Goal: Task Accomplishment & Management: Use online tool/utility

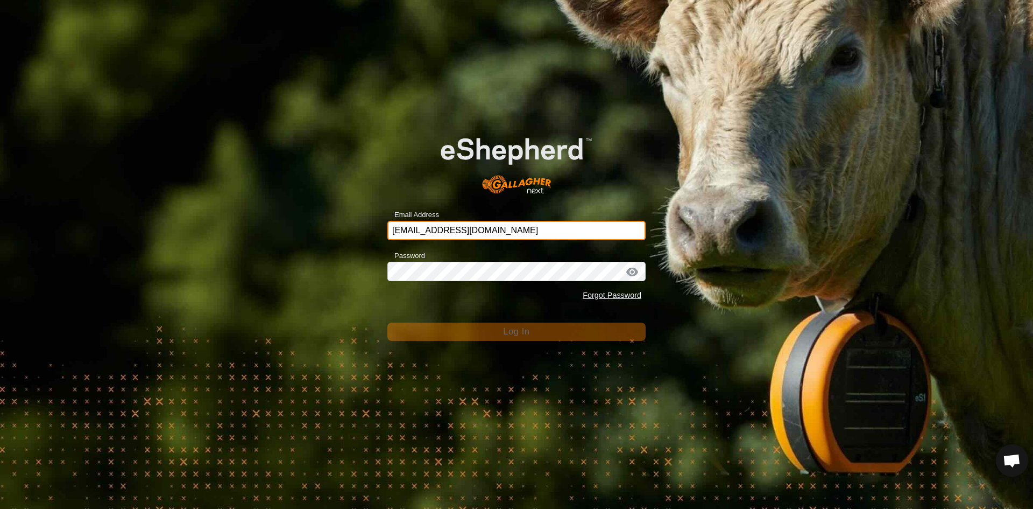
click at [533, 227] on input "[EMAIL_ADDRESS][DOMAIN_NAME]" at bounding box center [516, 230] width 258 height 19
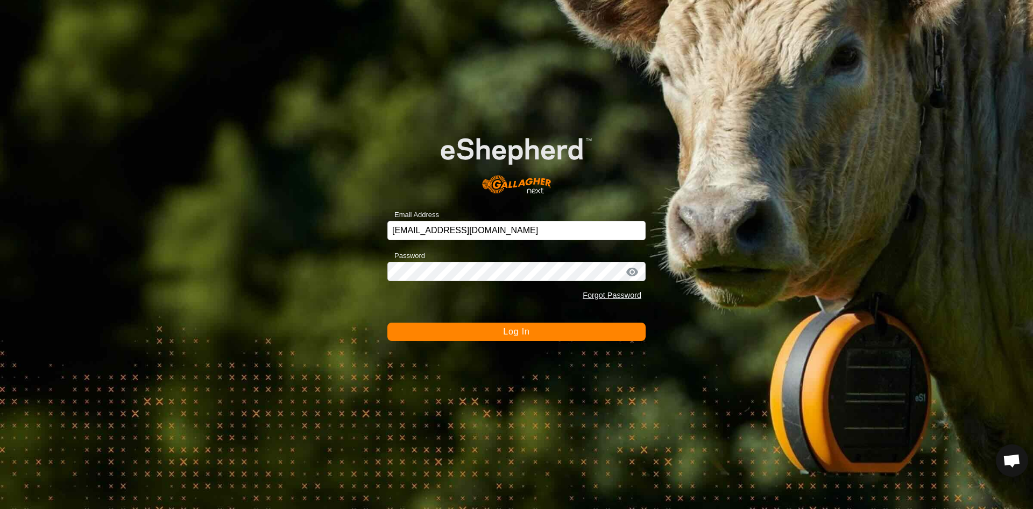
click at [513, 328] on span "Log In" at bounding box center [516, 331] width 26 height 9
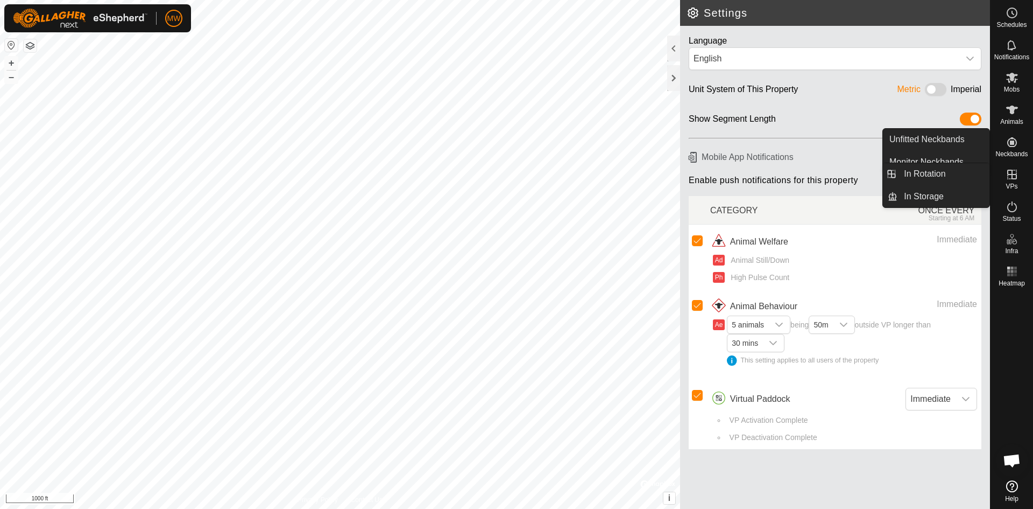
click at [1017, 174] on icon at bounding box center [1012, 175] width 10 height 10
click at [939, 174] on link "In Rotation" at bounding box center [944, 174] width 92 height 22
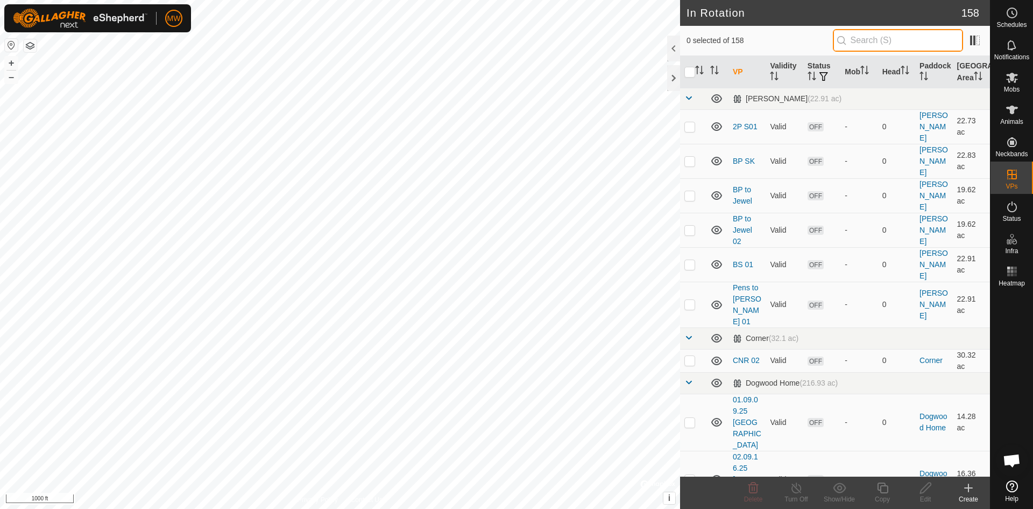
click at [864, 37] on input "text" at bounding box center [898, 40] width 130 height 23
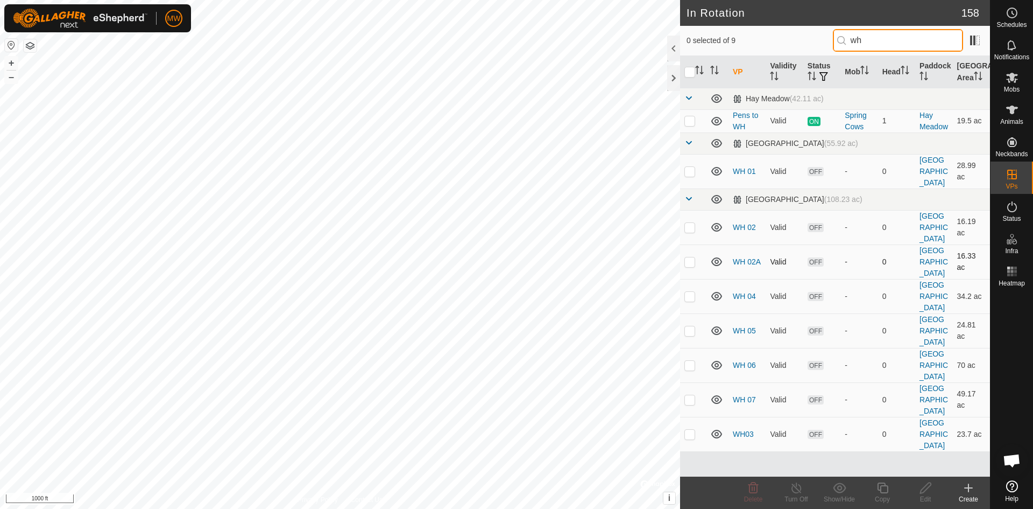
type input "wh"
click at [1014, 85] on es-mob-svg-icon at bounding box center [1012, 77] width 19 height 17
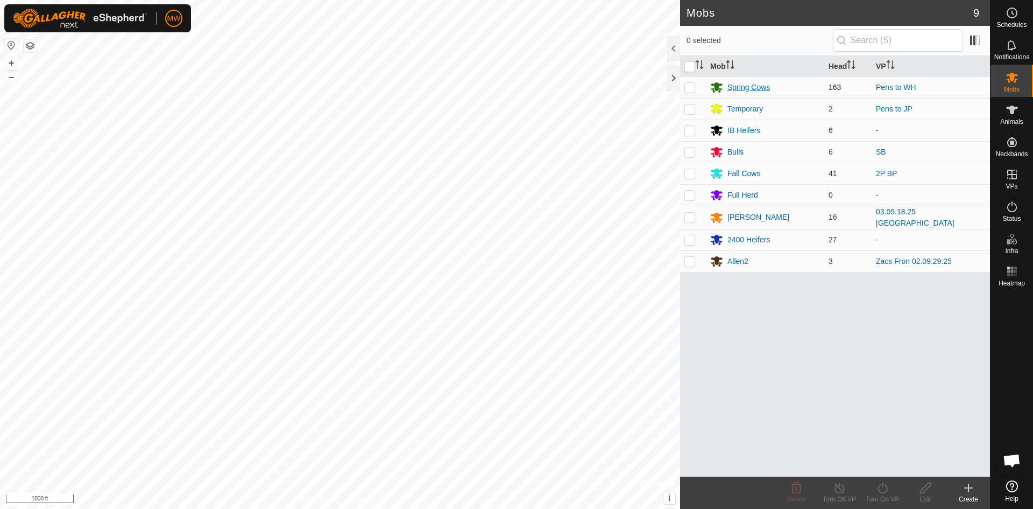
click at [737, 83] on div "Spring Cows" at bounding box center [749, 87] width 43 height 11
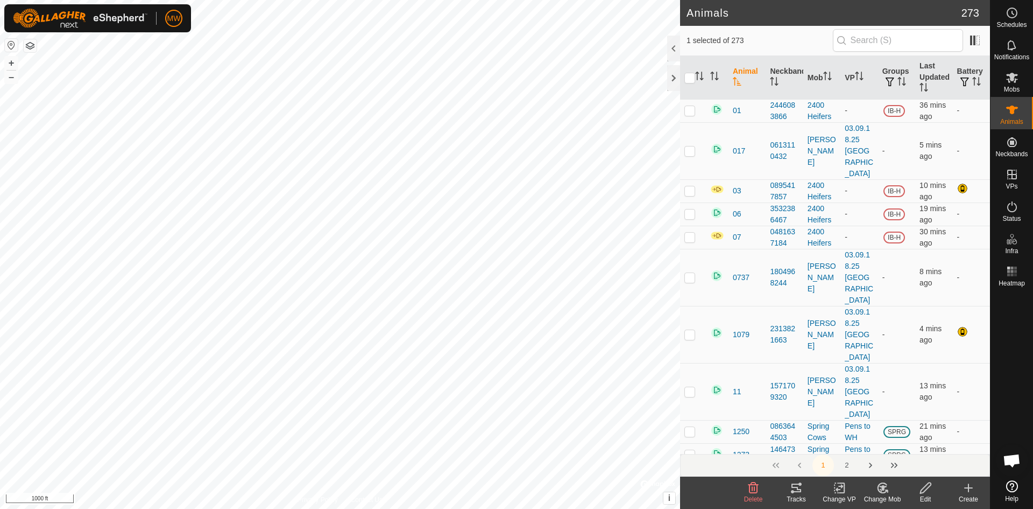
click at [929, 491] on icon at bounding box center [925, 487] width 13 height 13
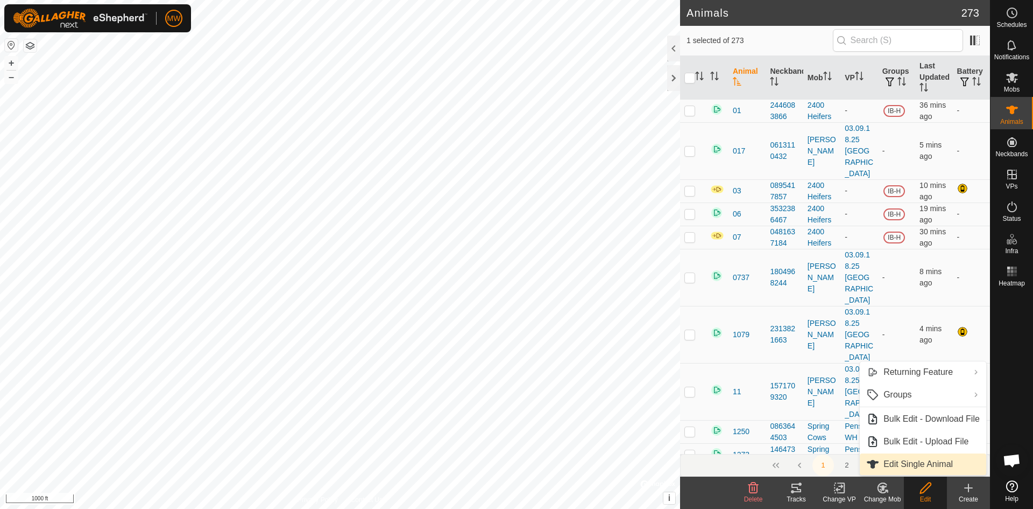
click at [909, 466] on link "Edit Single Animal" at bounding box center [923, 464] width 126 height 22
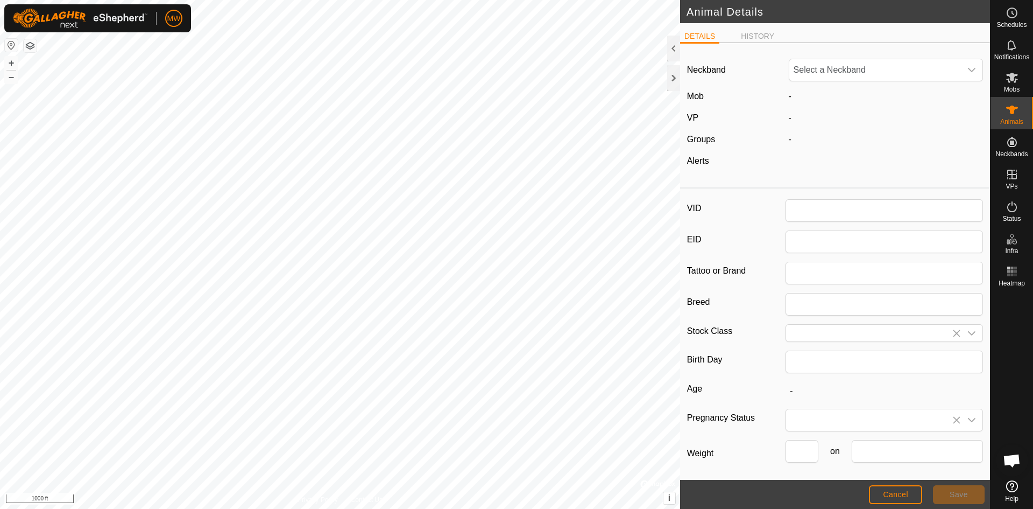
type input "2305"
type input "840003224268384"
type input "0"
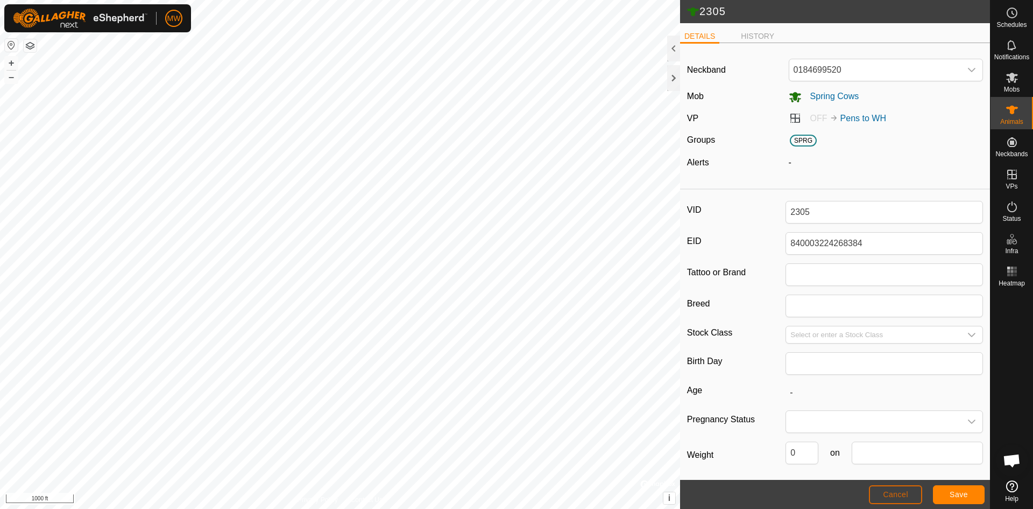
click at [901, 488] on button "Cancel" at bounding box center [895, 494] width 53 height 19
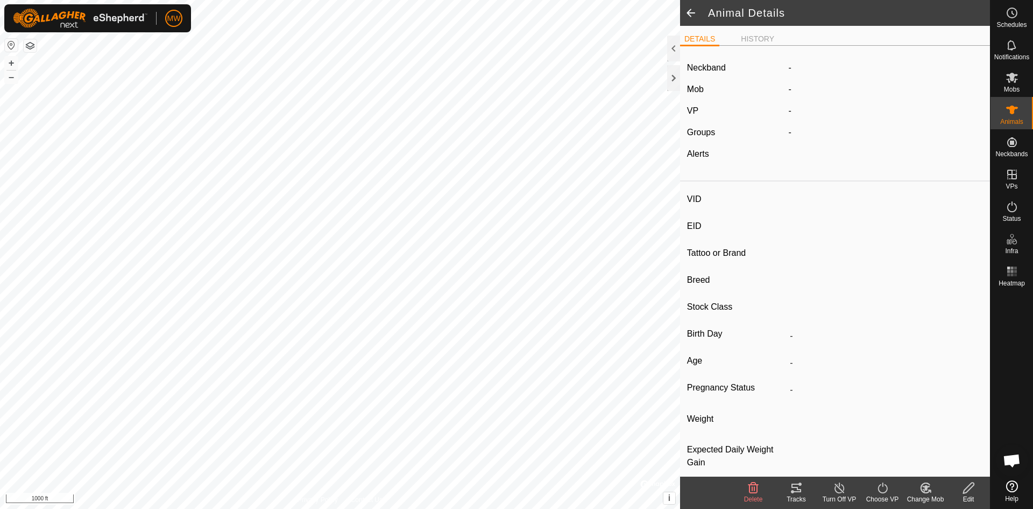
click at [926, 489] on icon at bounding box center [926, 487] width 8 height 5
type input "2305"
type input "840003224268384"
type input "-"
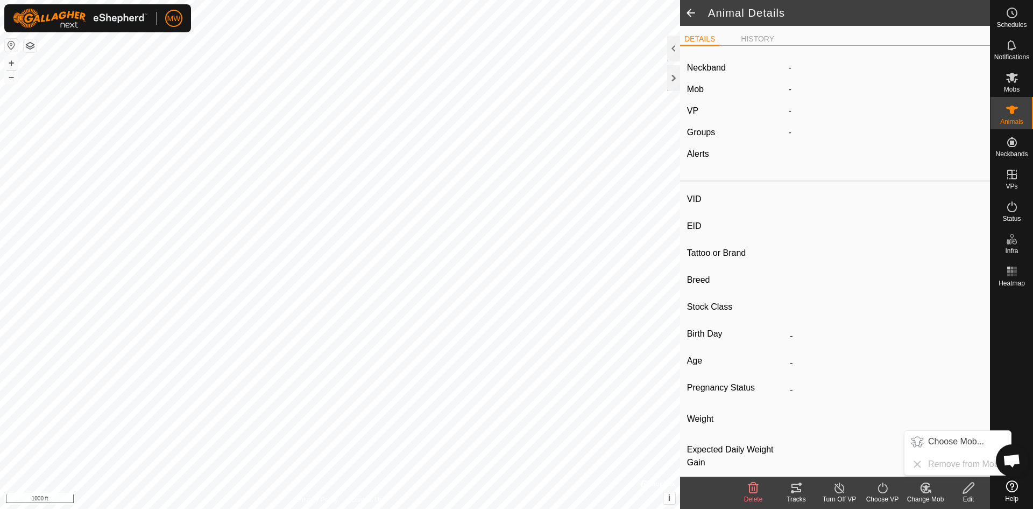
type input "-"
type input "0 kg"
type input "-"
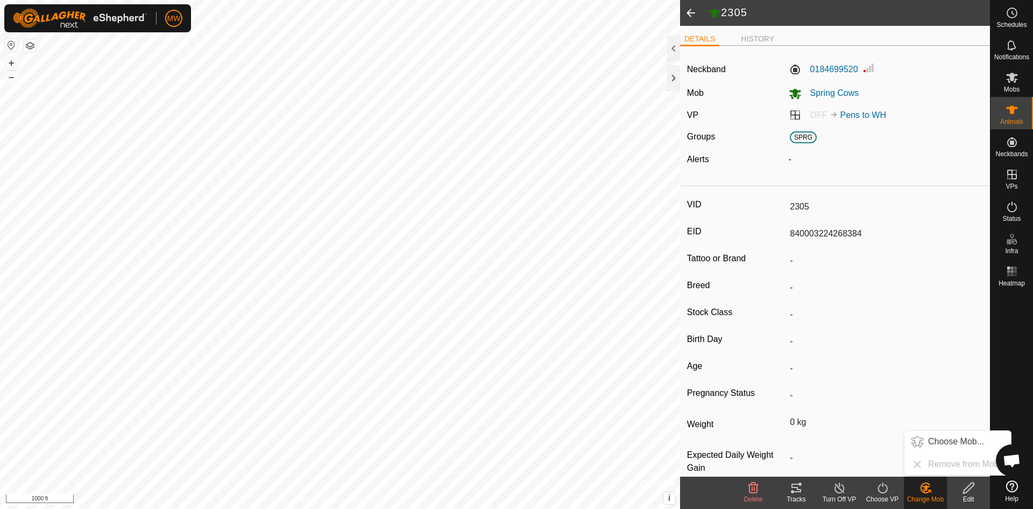
click at [929, 464] on ul "Choose Mob... Remove from Mob" at bounding box center [958, 453] width 107 height 44
click at [956, 444] on link "Choose Mob..." at bounding box center [958, 442] width 107 height 22
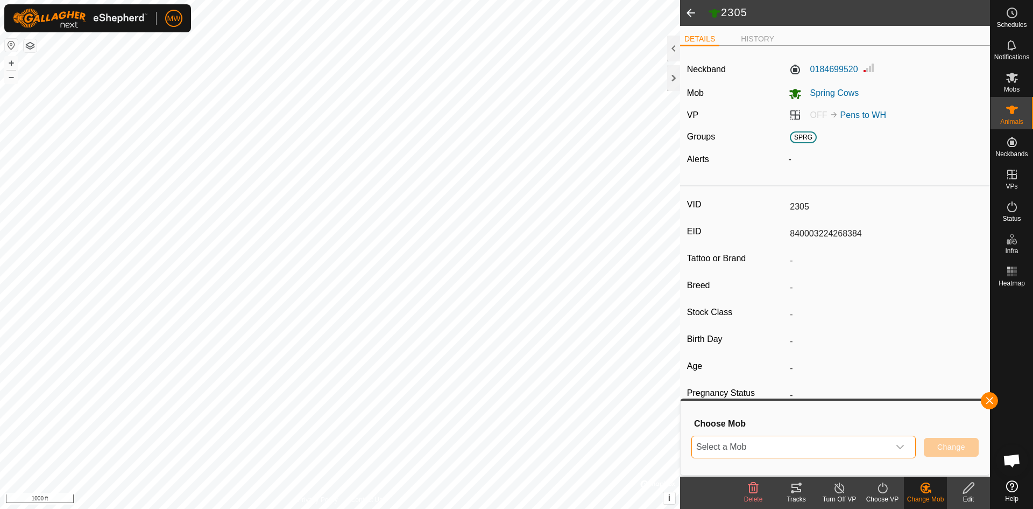
click at [809, 443] on span "Select a Mob" at bounding box center [791, 447] width 198 height 22
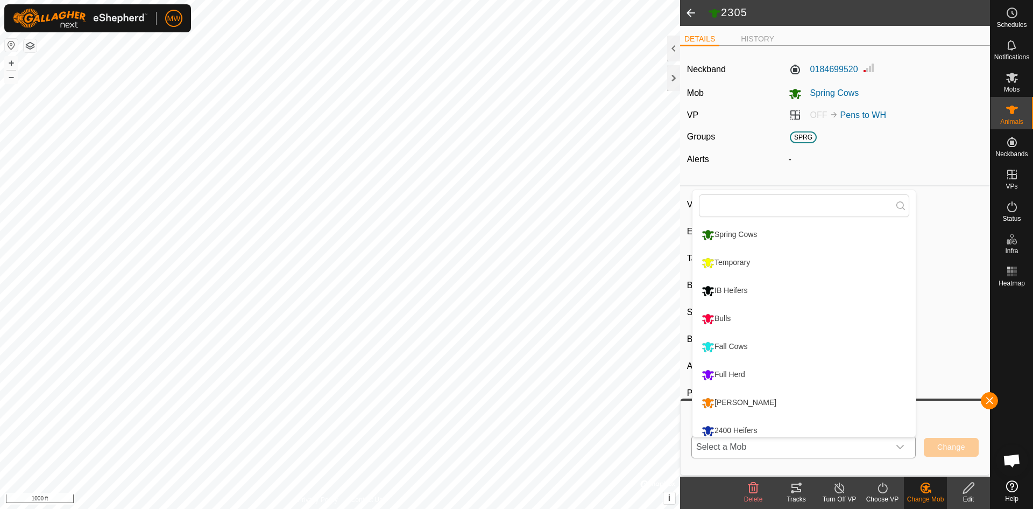
scroll to position [8, 0]
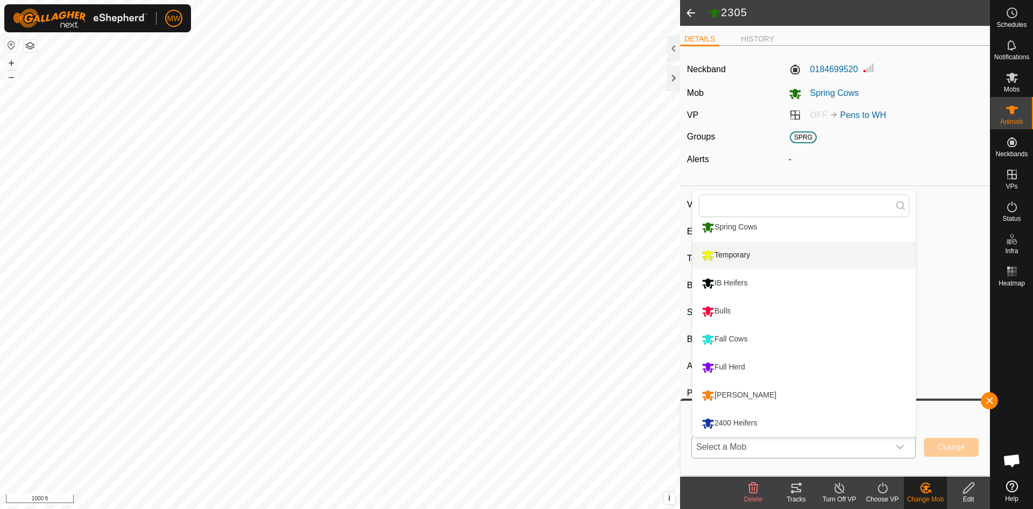
click at [731, 249] on li "Temporary" at bounding box center [804, 255] width 223 height 27
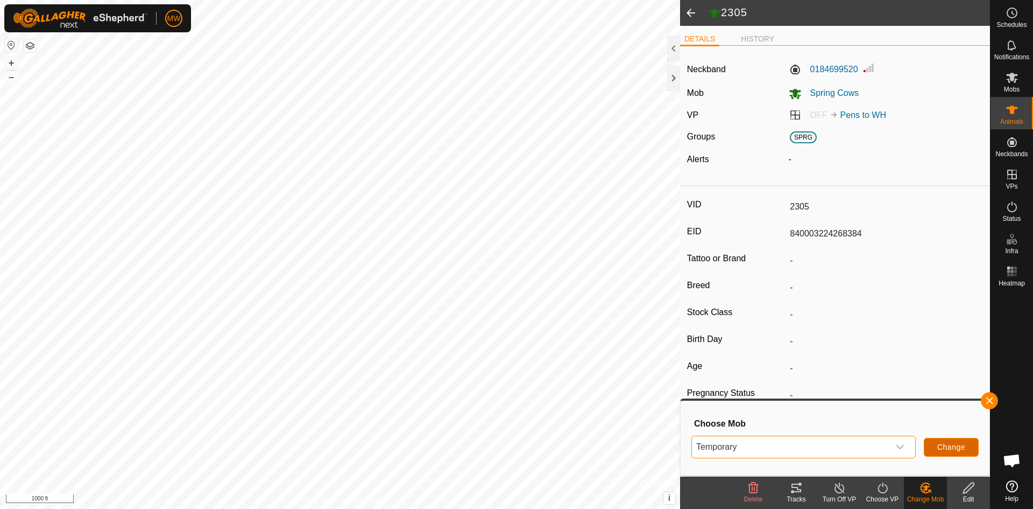
click at [943, 451] on span "Change" at bounding box center [951, 446] width 28 height 9
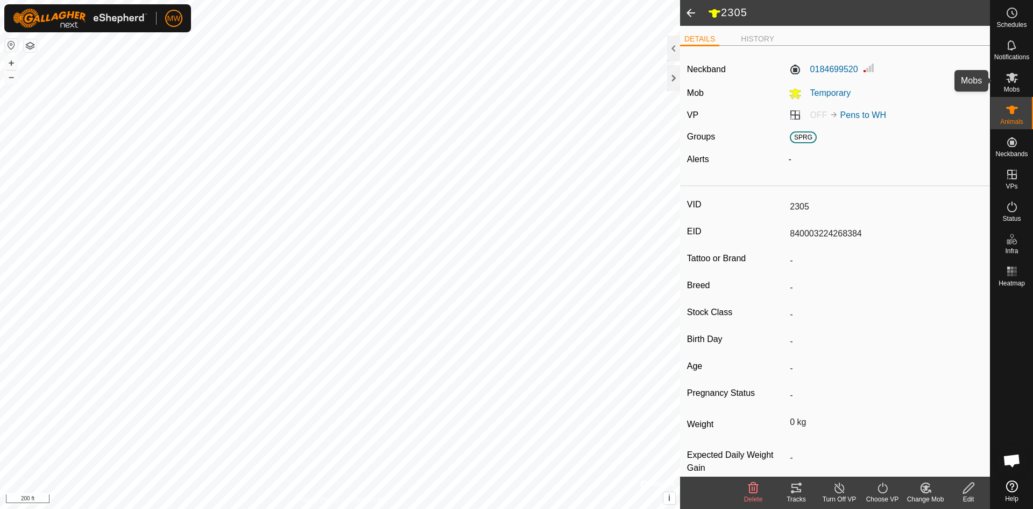
click at [1014, 84] on es-mob-svg-icon at bounding box center [1012, 77] width 19 height 17
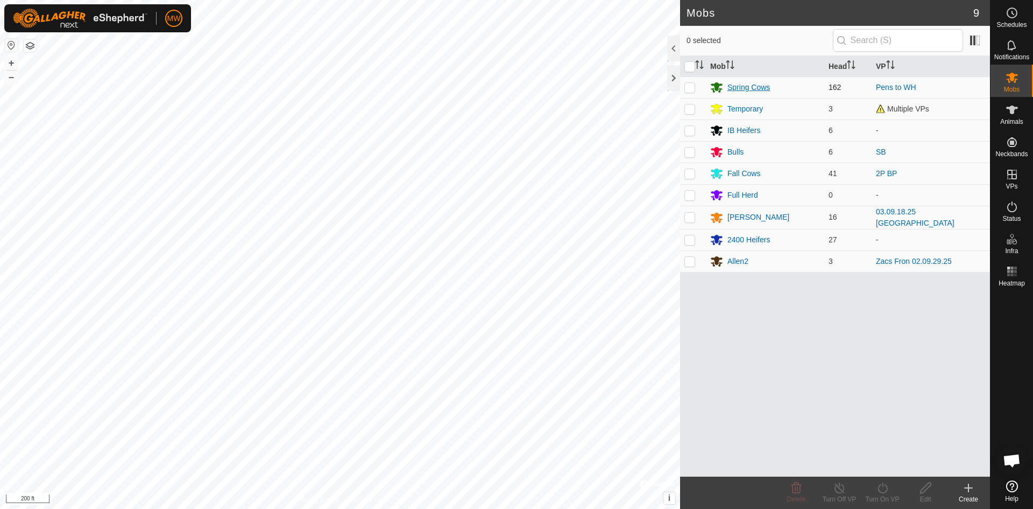
click at [729, 88] on div "Spring Cows" at bounding box center [749, 87] width 43 height 11
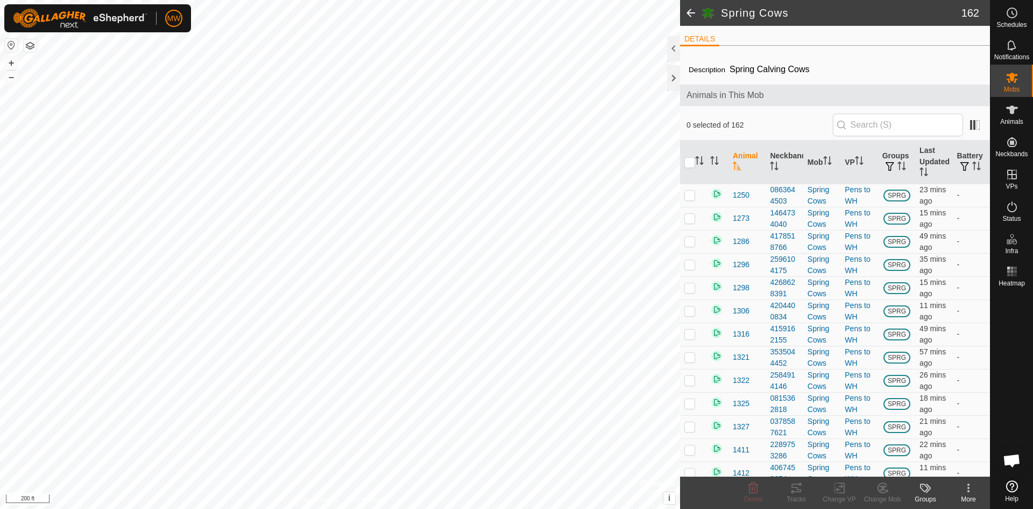
click at [685, 163] on input "checkbox" at bounding box center [690, 162] width 11 height 11
checkbox input "true"
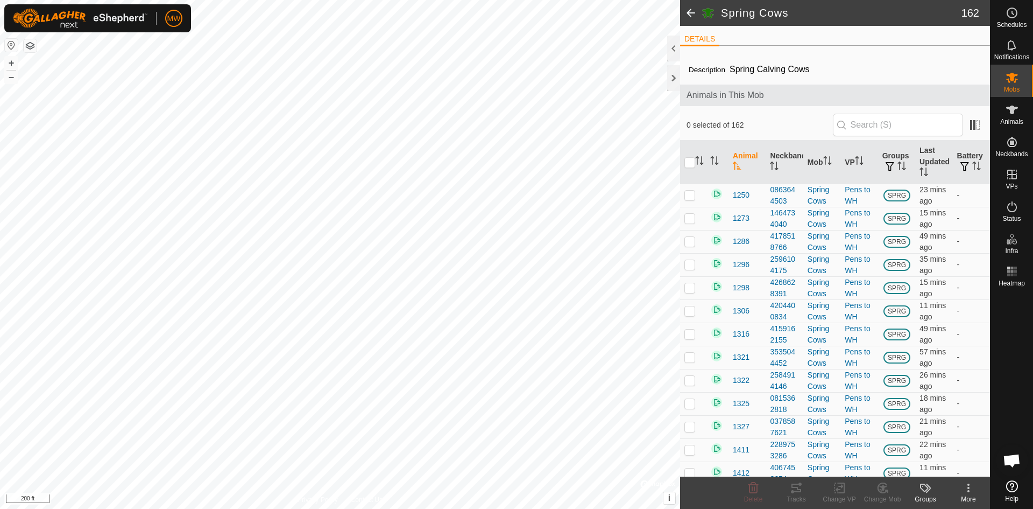
checkbox input "true"
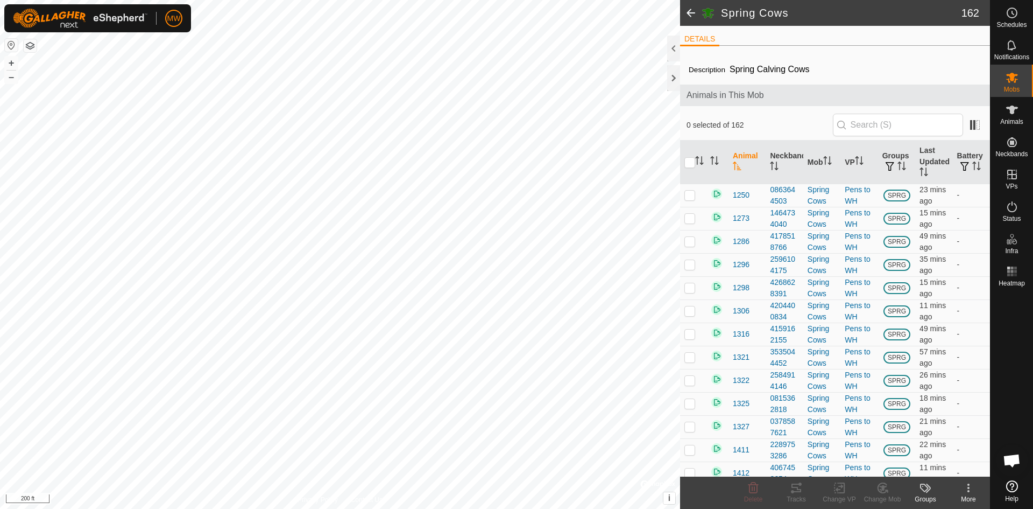
checkbox input "true"
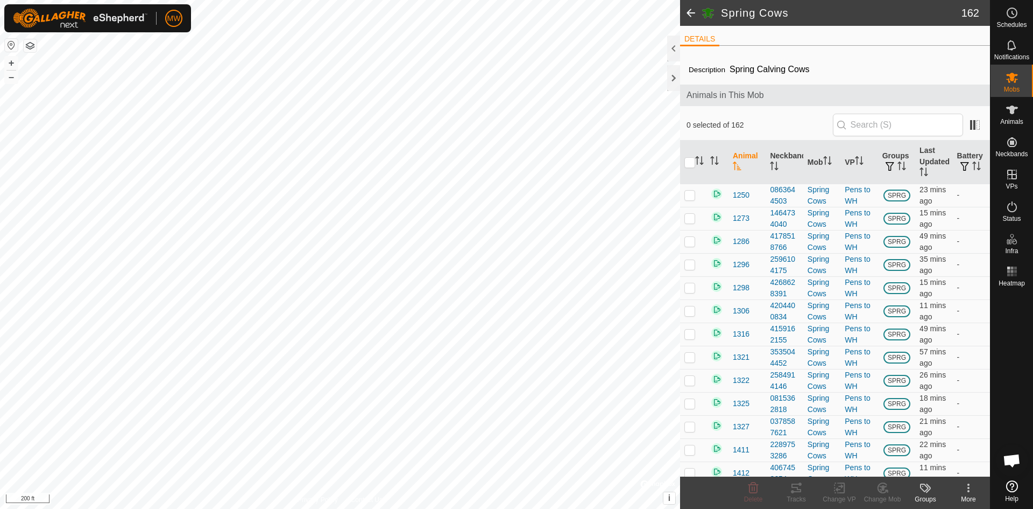
checkbox input "true"
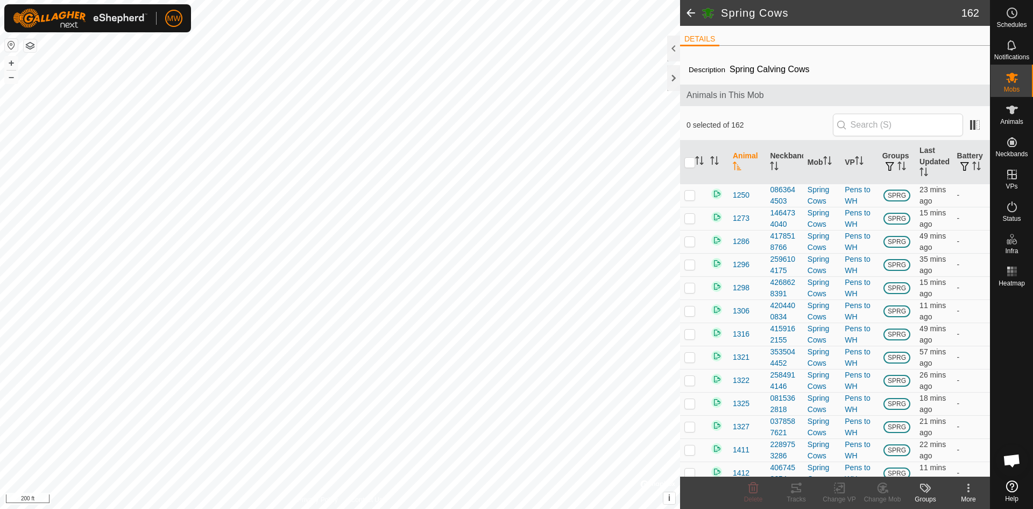
checkbox input "true"
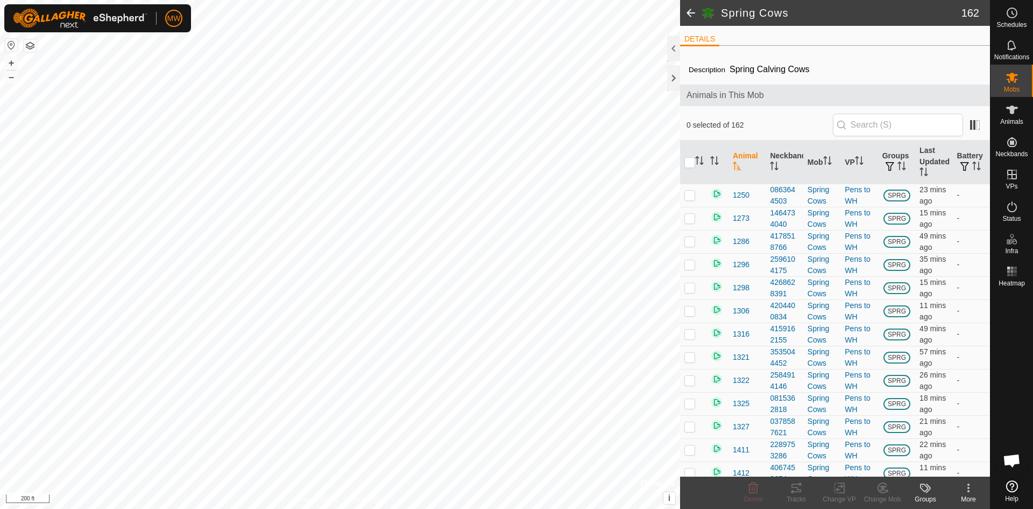
checkbox input "true"
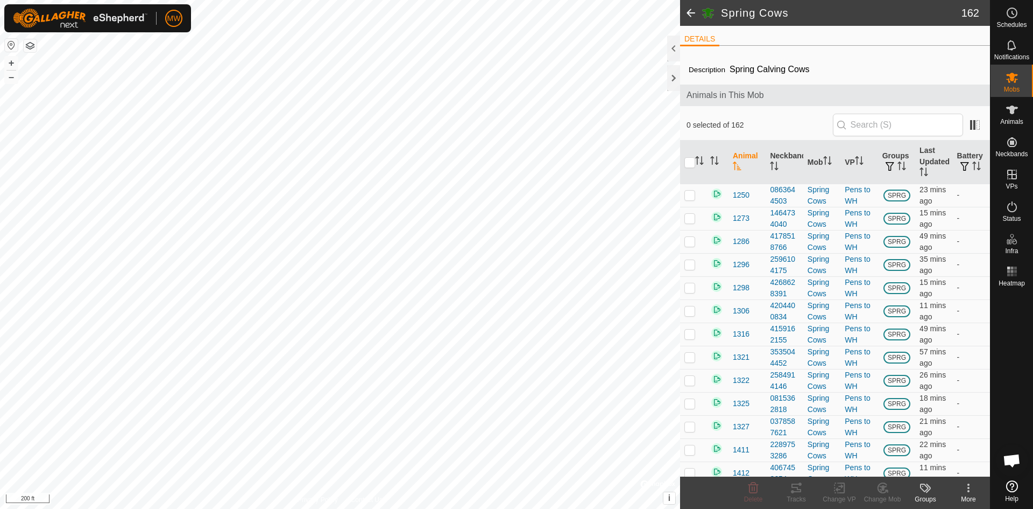
checkbox input "true"
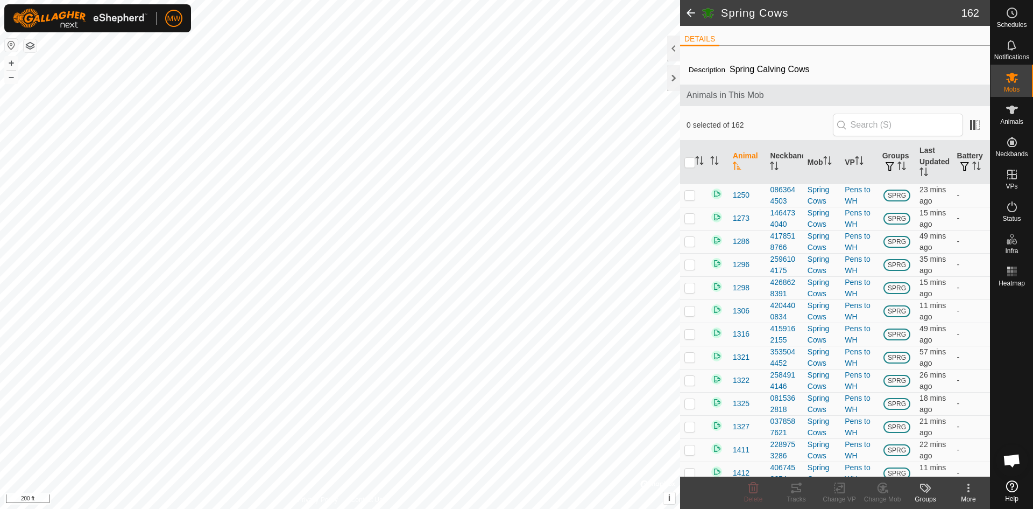
checkbox input "true"
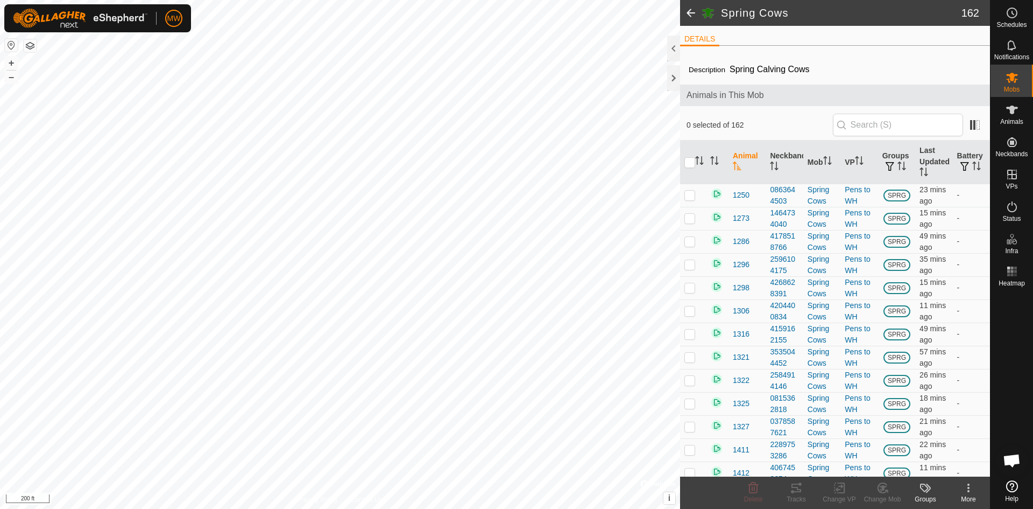
checkbox input "true"
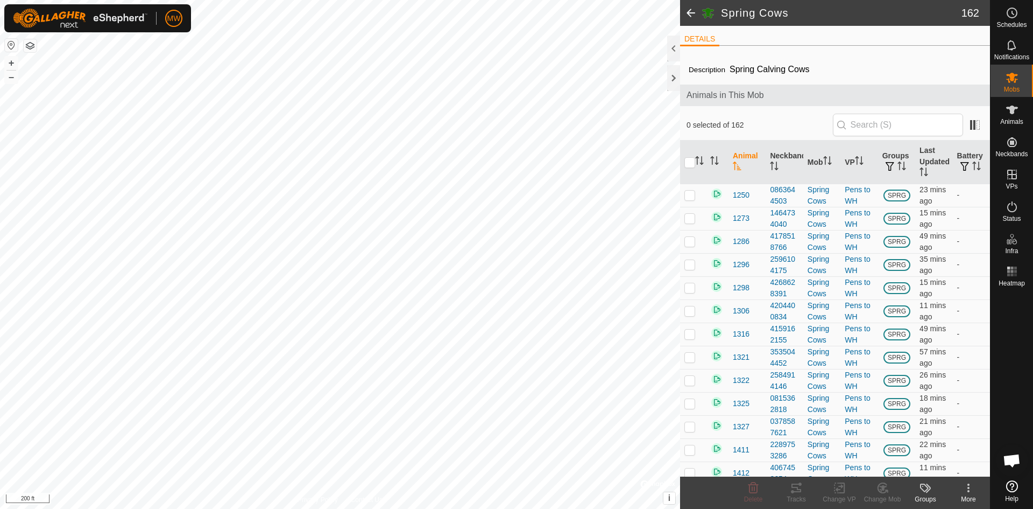
checkbox input "true"
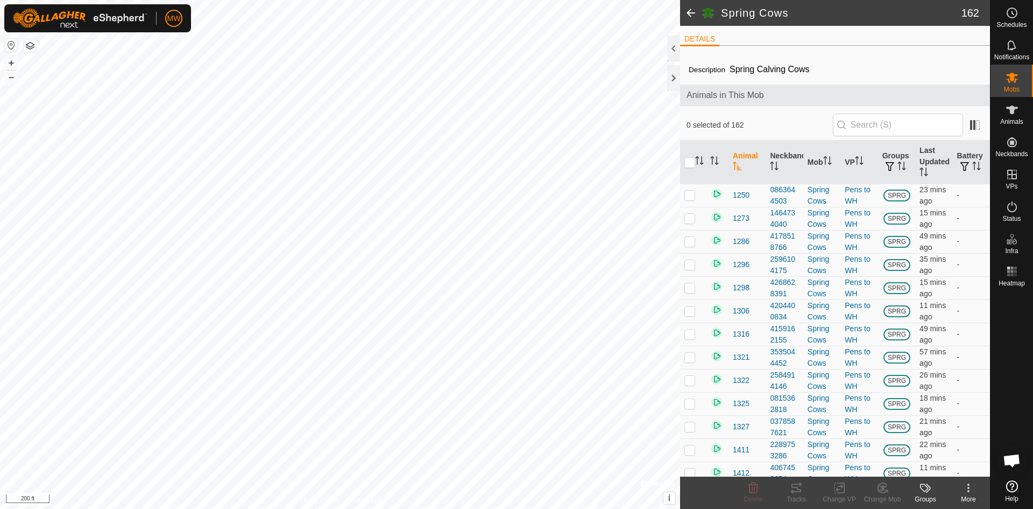
checkbox input "true"
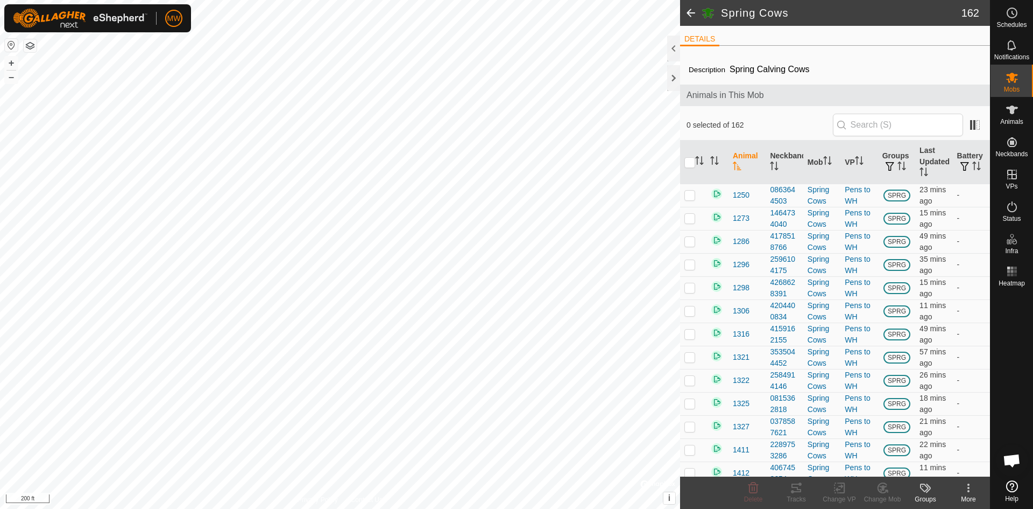
checkbox input "true"
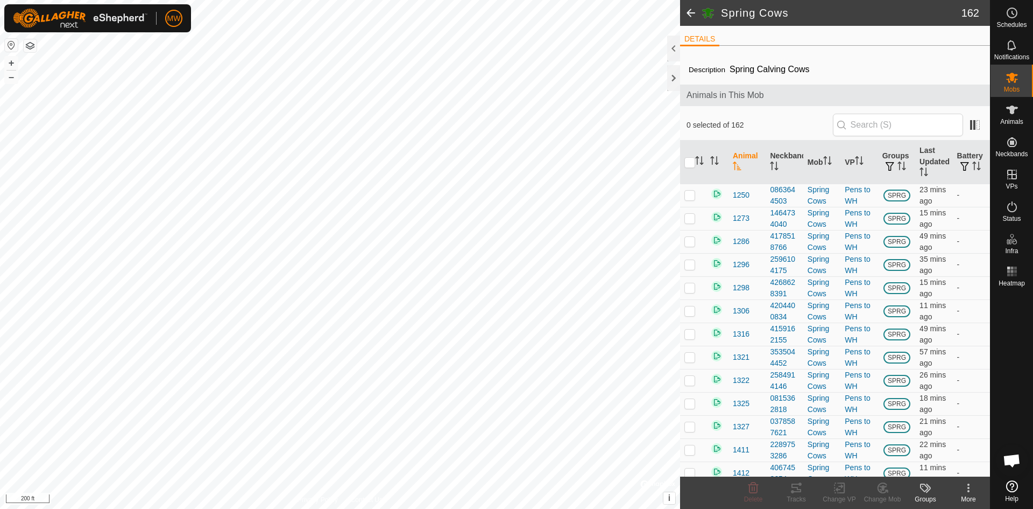
checkbox input "true"
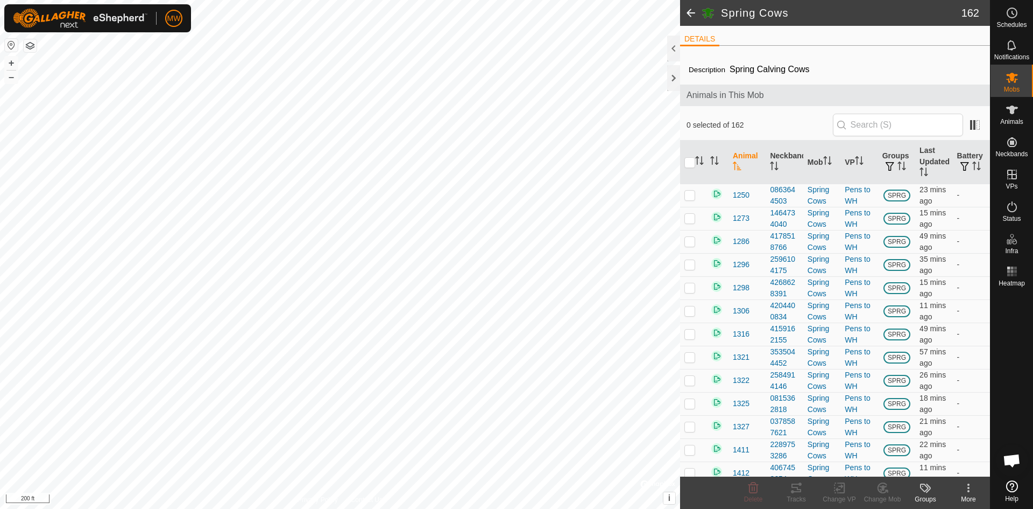
checkbox input "true"
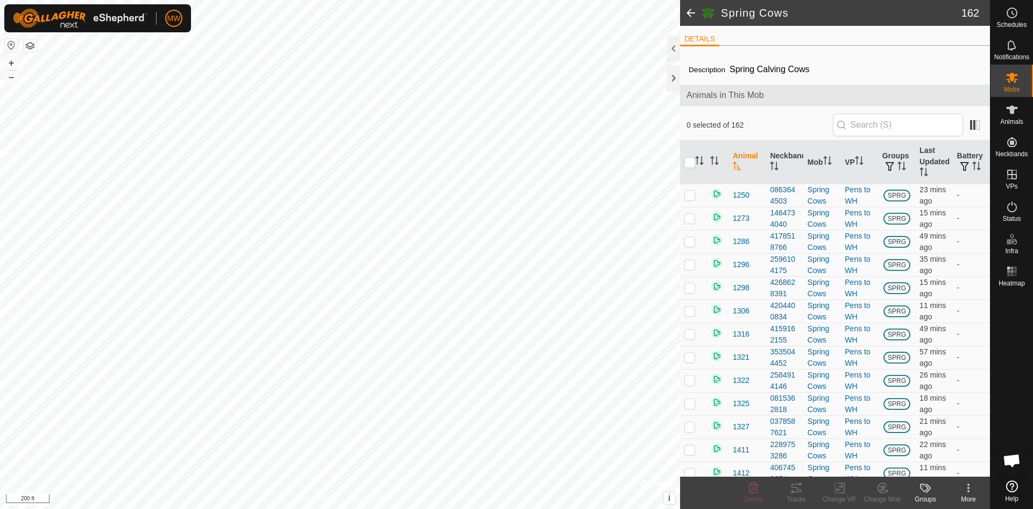
checkbox input "true"
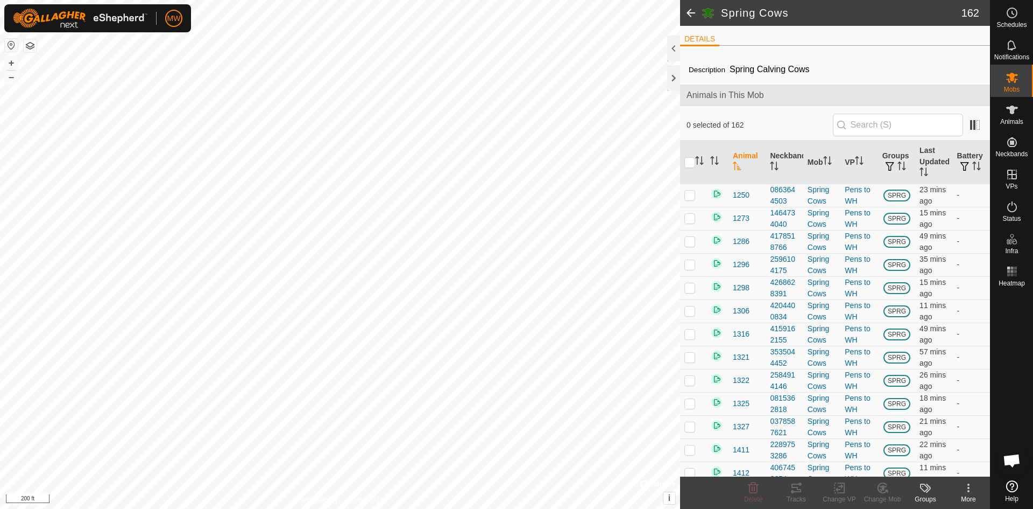
checkbox input "true"
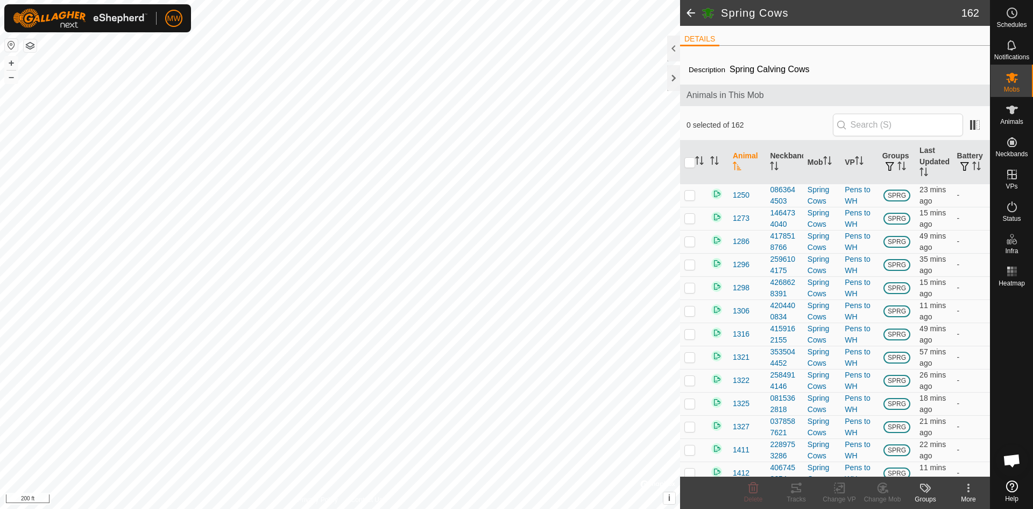
checkbox input "true"
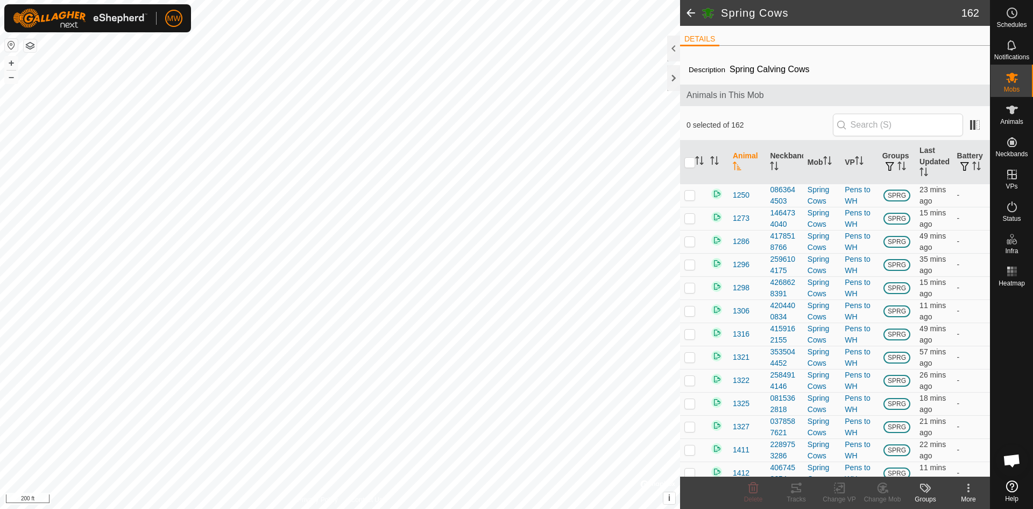
checkbox input "true"
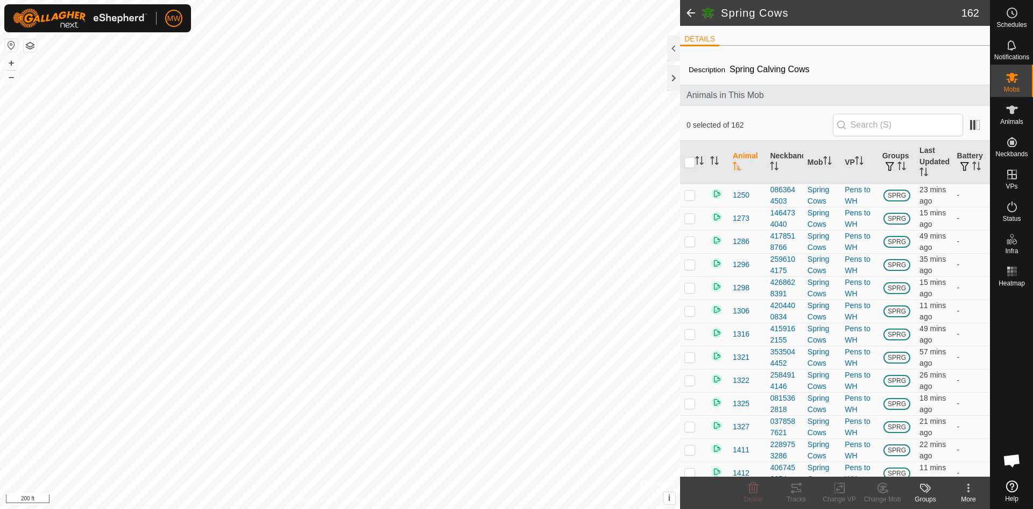
checkbox input "true"
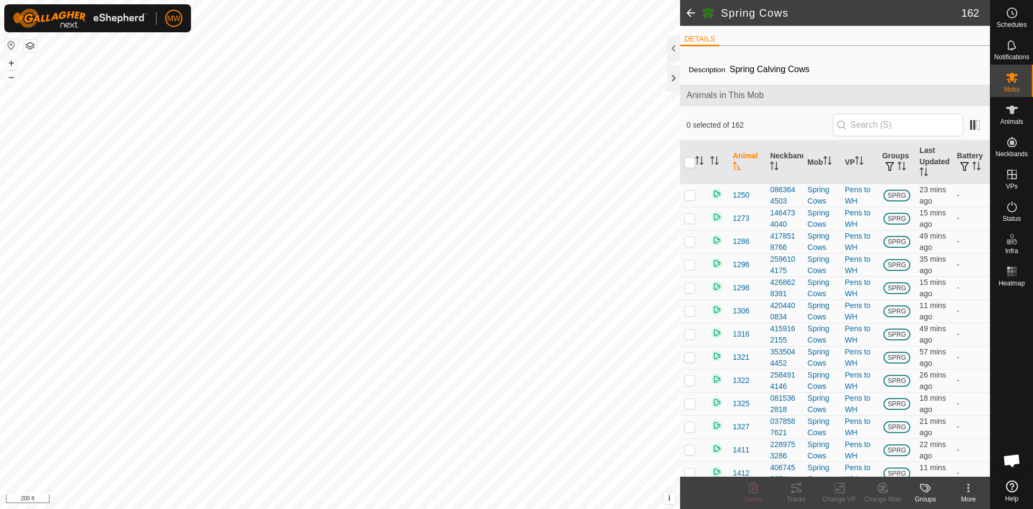
checkbox input "true"
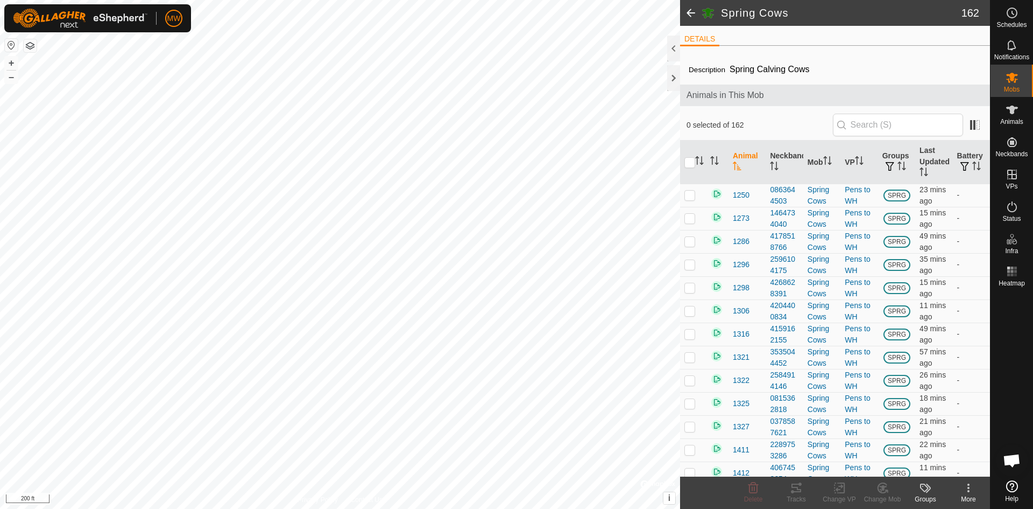
checkbox input "true"
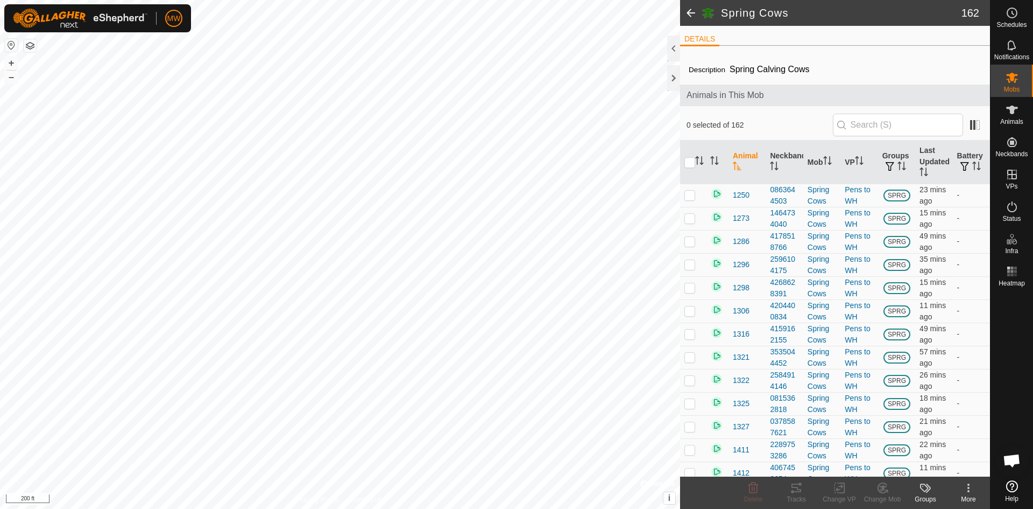
checkbox input "true"
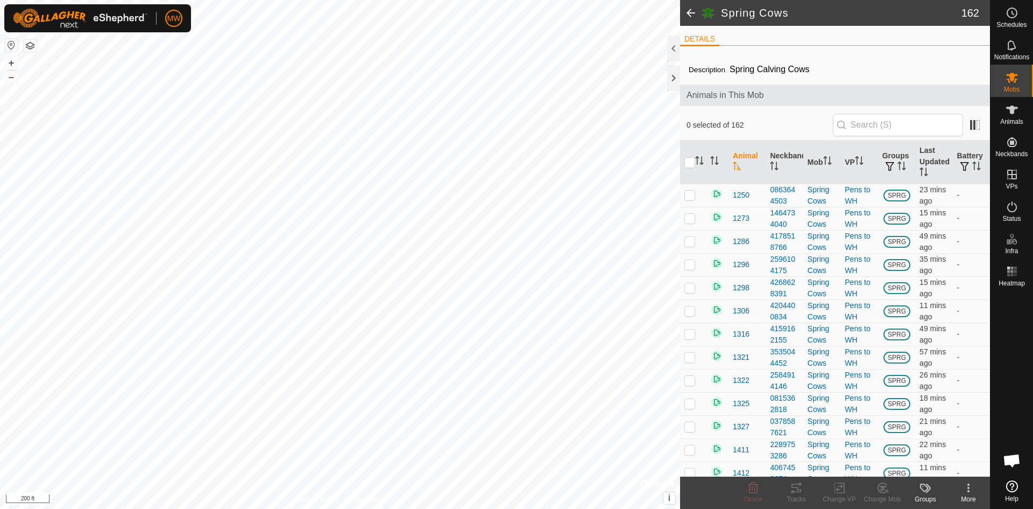
checkbox input "true"
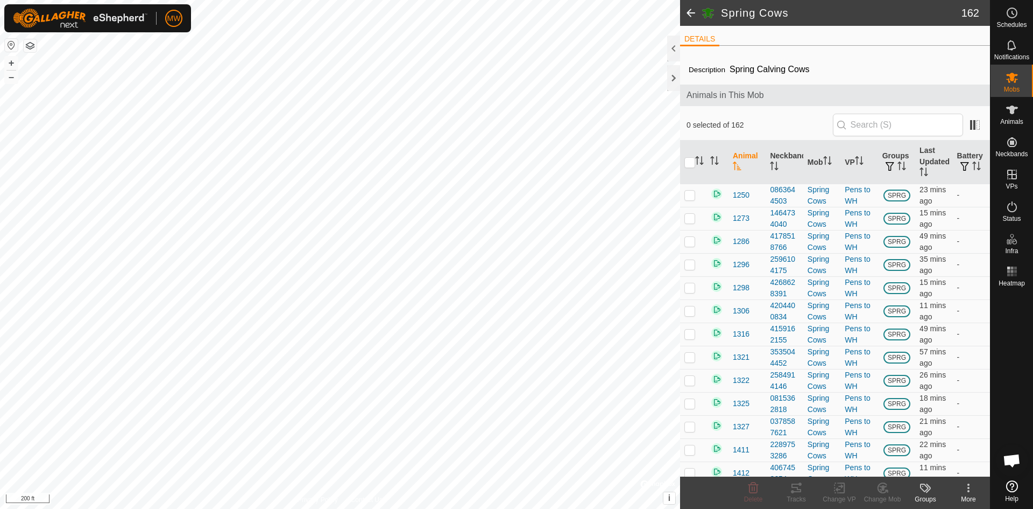
checkbox input "true"
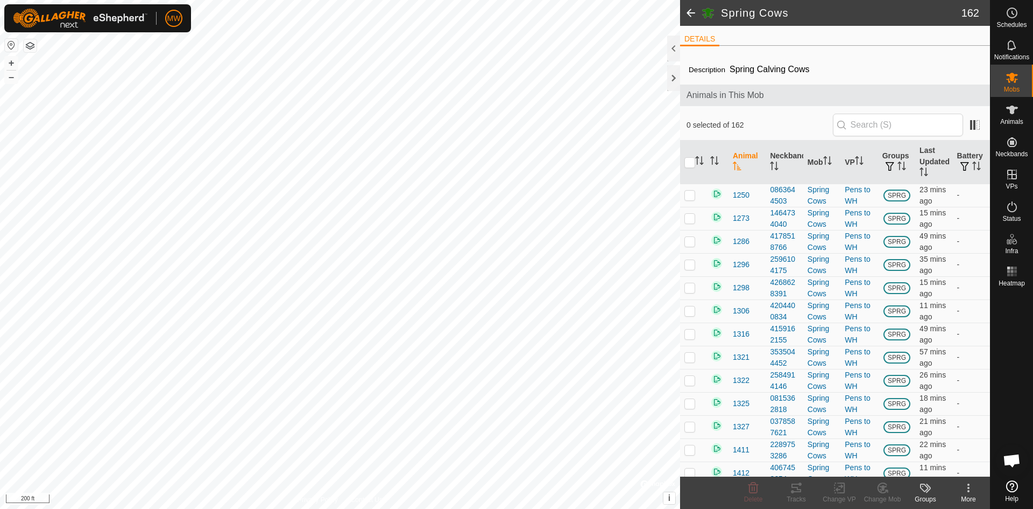
checkbox input "true"
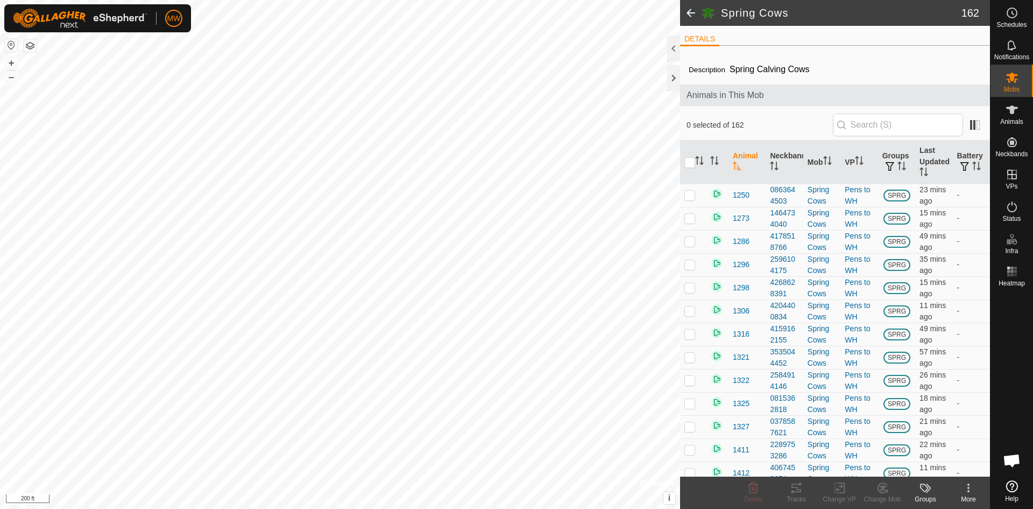
checkbox input "true"
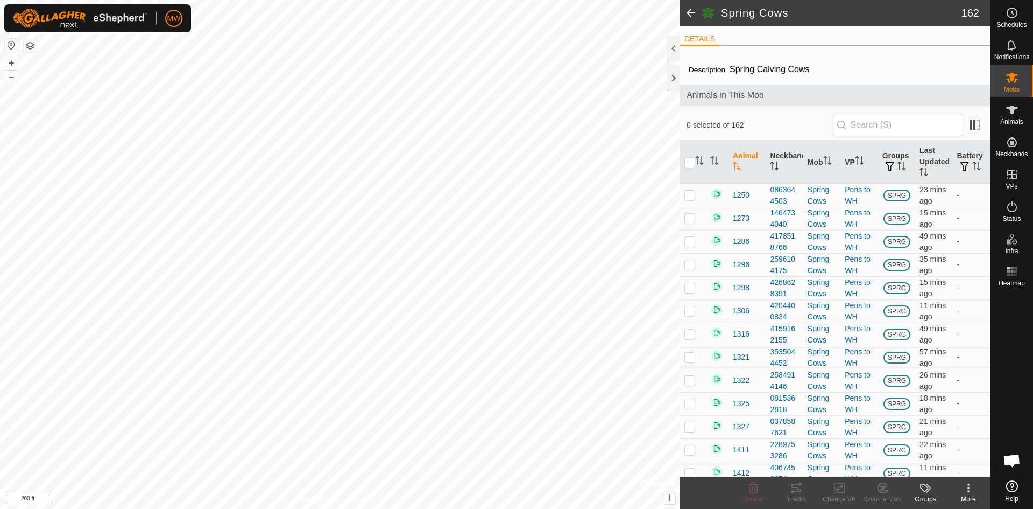
checkbox input "true"
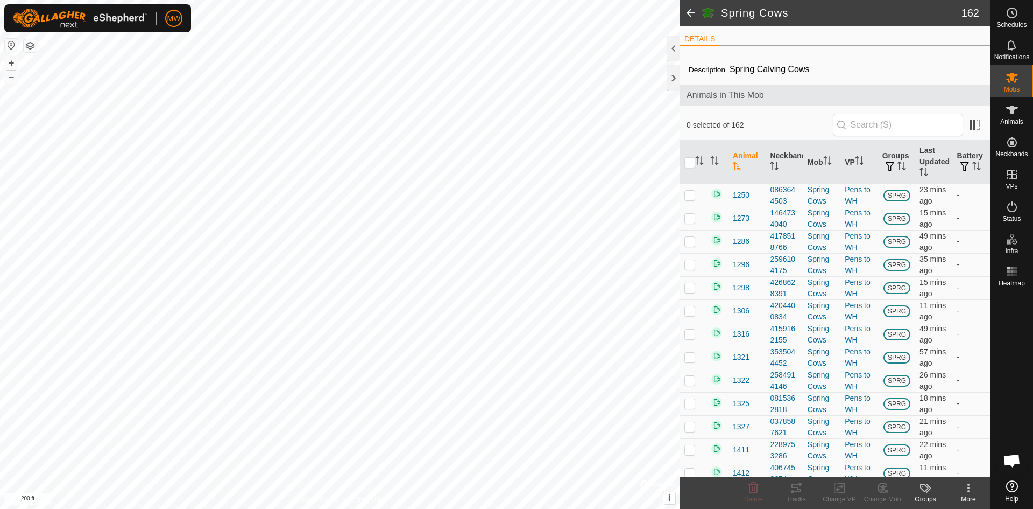
checkbox input "true"
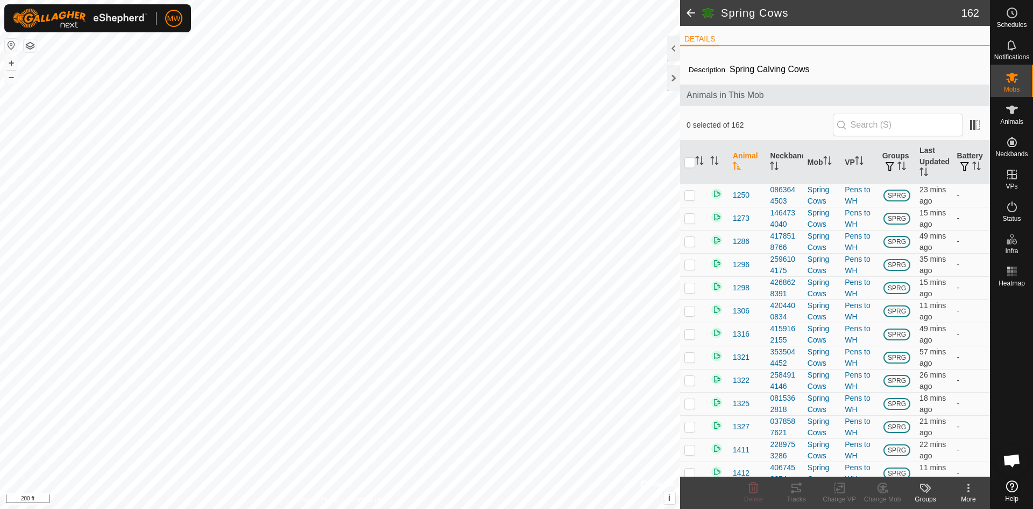
checkbox input "true"
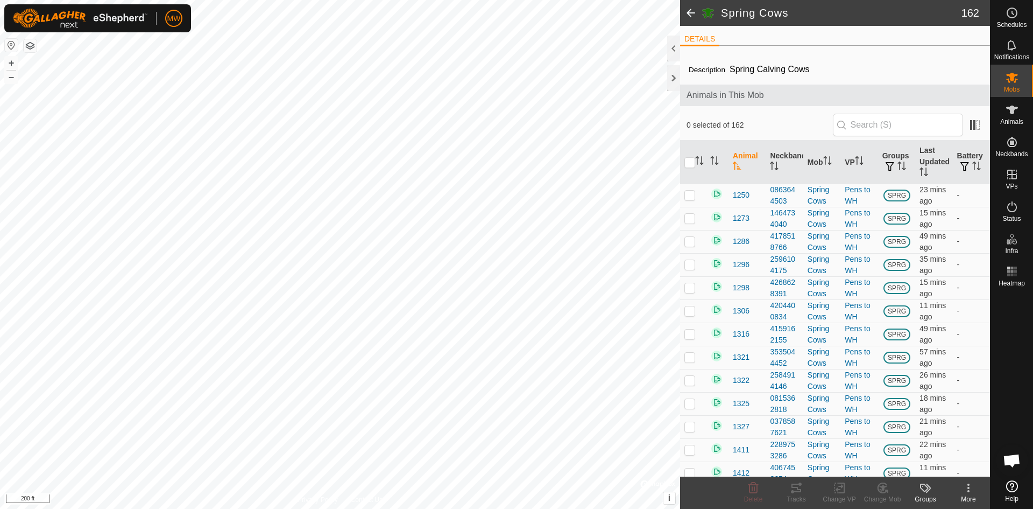
checkbox input "true"
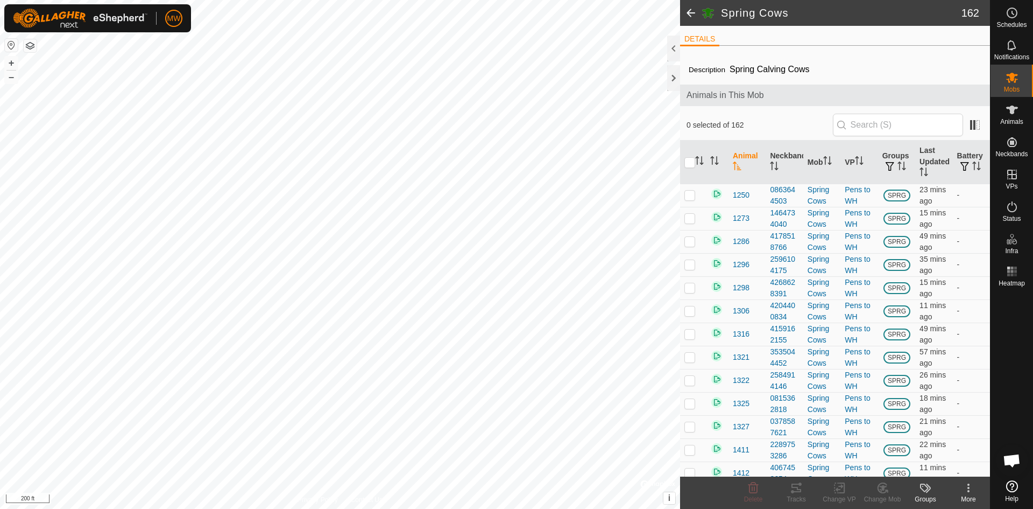
checkbox input "true"
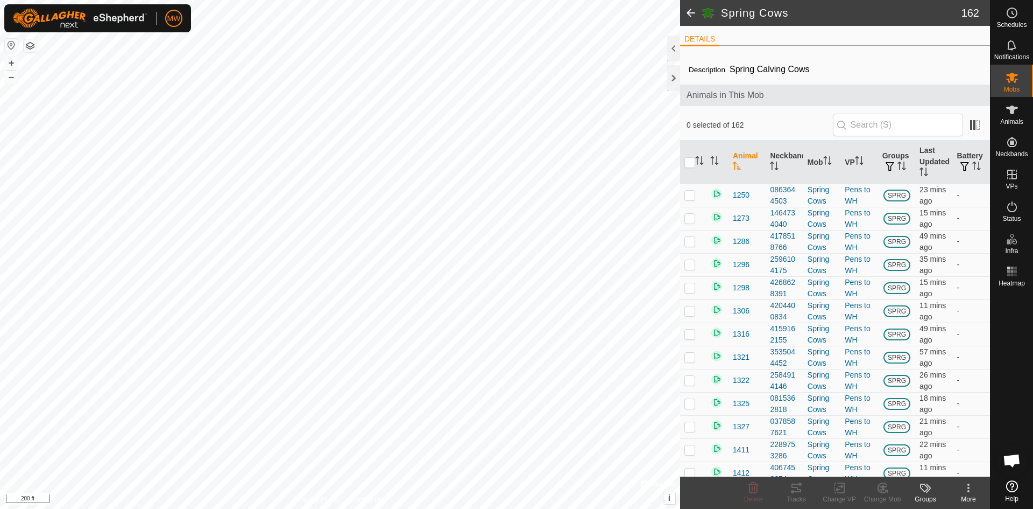
checkbox input "true"
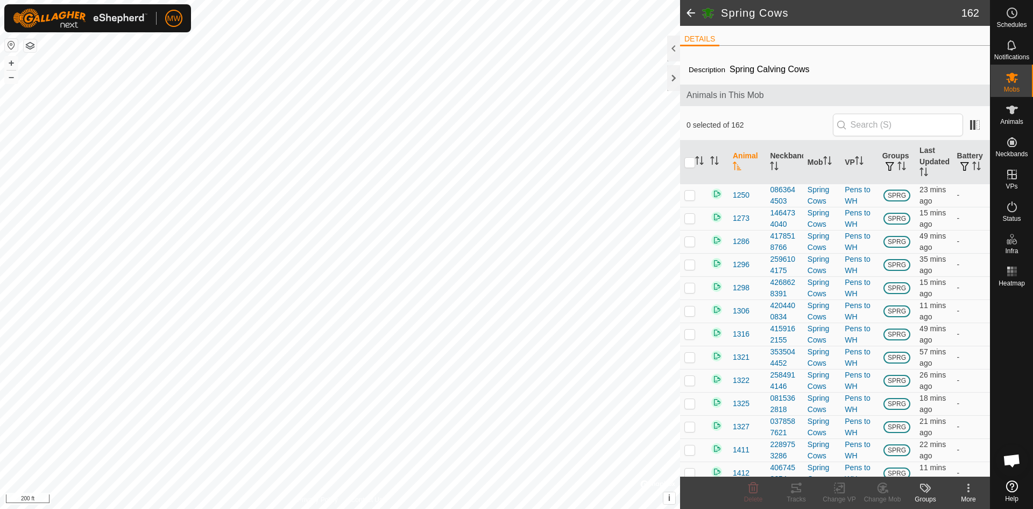
checkbox input "true"
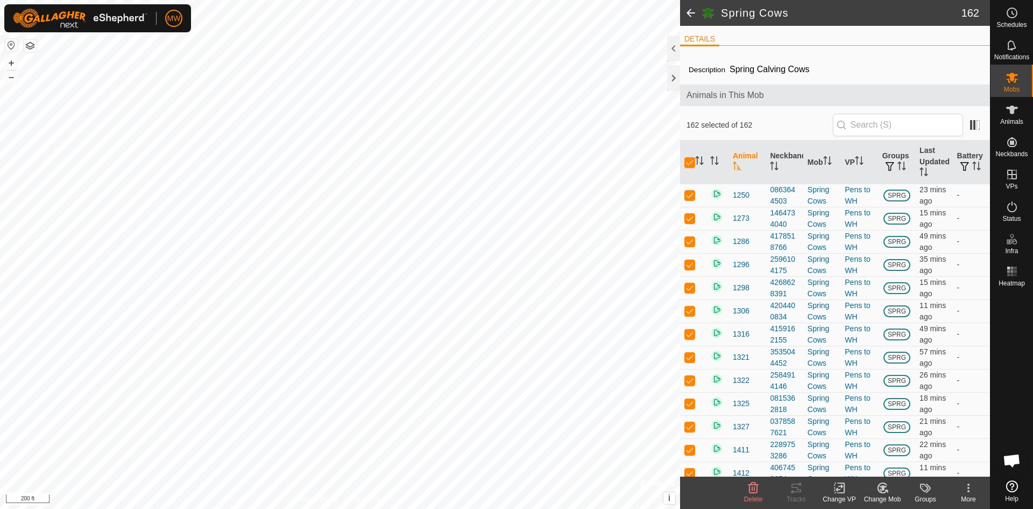
click at [842, 490] on icon at bounding box center [839, 487] width 13 height 13
click at [854, 438] on link "Choose VP..." at bounding box center [872, 442] width 107 height 22
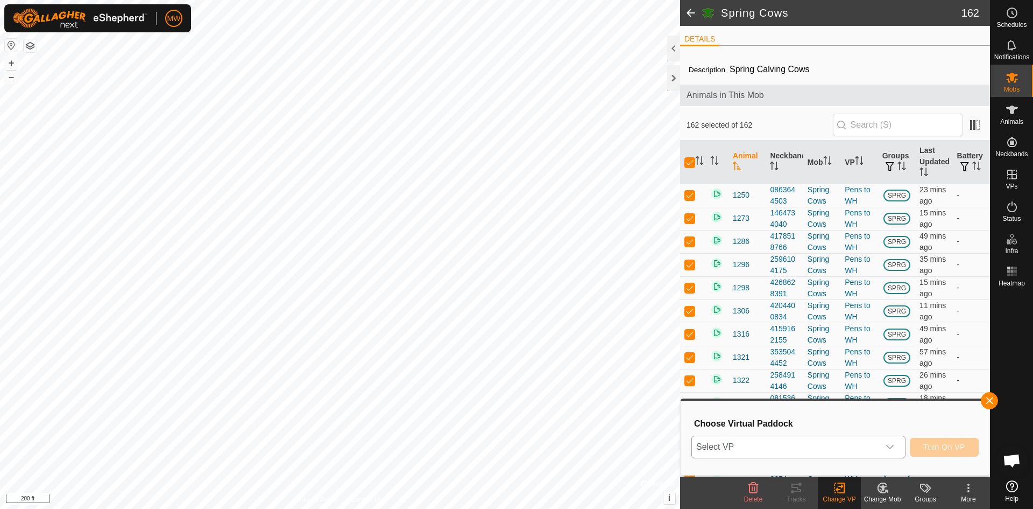
click at [801, 445] on span "Select VP" at bounding box center [785, 447] width 187 height 22
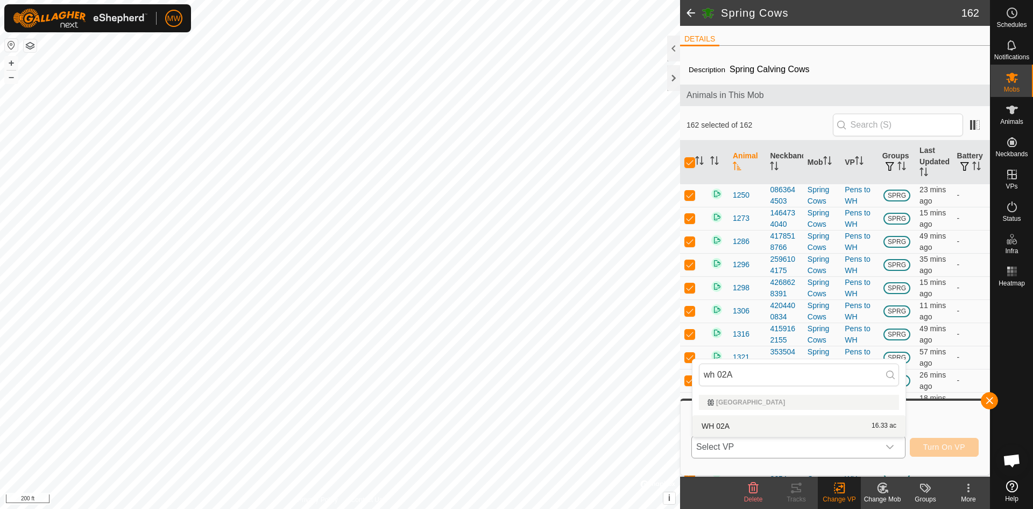
type input "wh 02A"
click at [723, 424] on li "WH 02A 16.33 ac" at bounding box center [799, 426] width 213 height 22
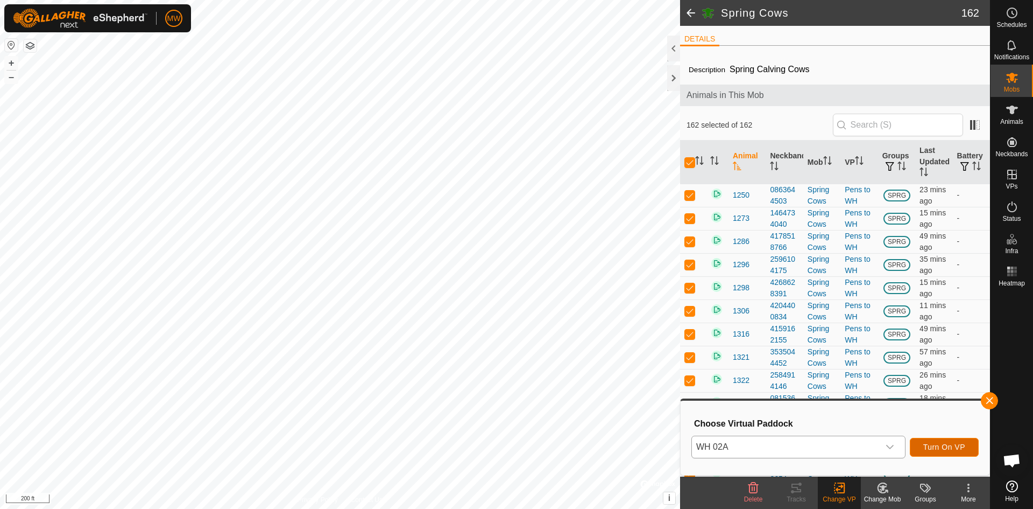
click at [944, 446] on span "Turn On VP" at bounding box center [944, 446] width 42 height 9
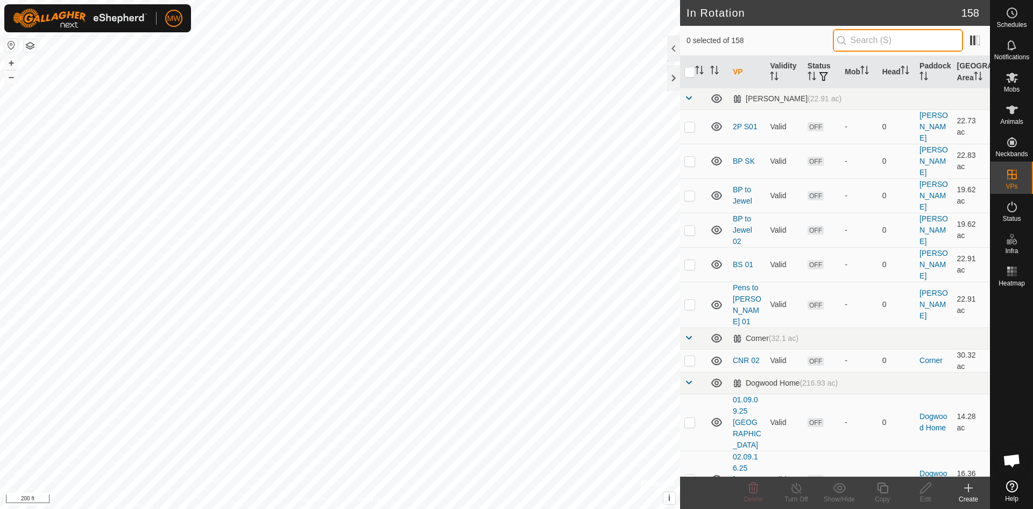
click at [890, 43] on input "text" at bounding box center [898, 40] width 130 height 23
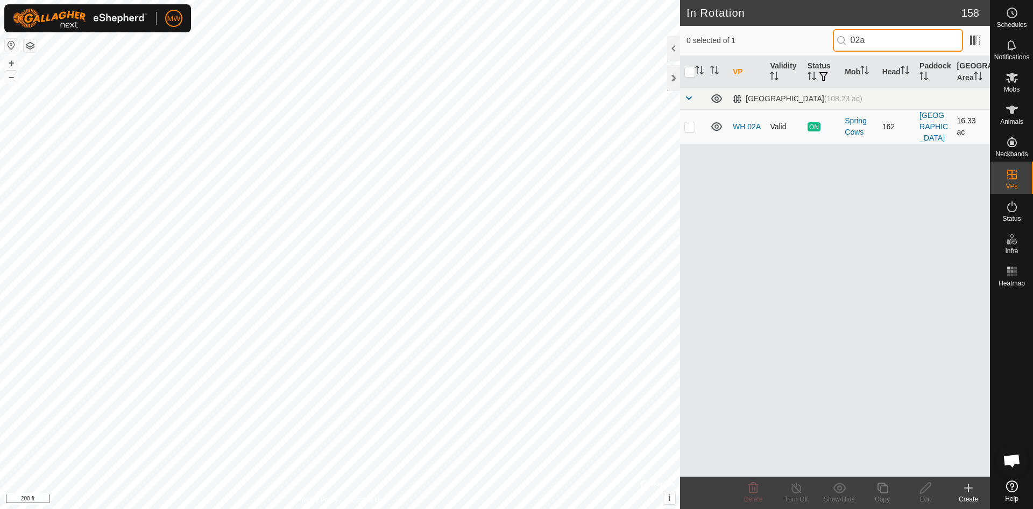
type input "02a"
click at [688, 124] on p-checkbox at bounding box center [690, 126] width 11 height 9
checkbox input "true"
click at [883, 491] on icon at bounding box center [882, 487] width 13 height 13
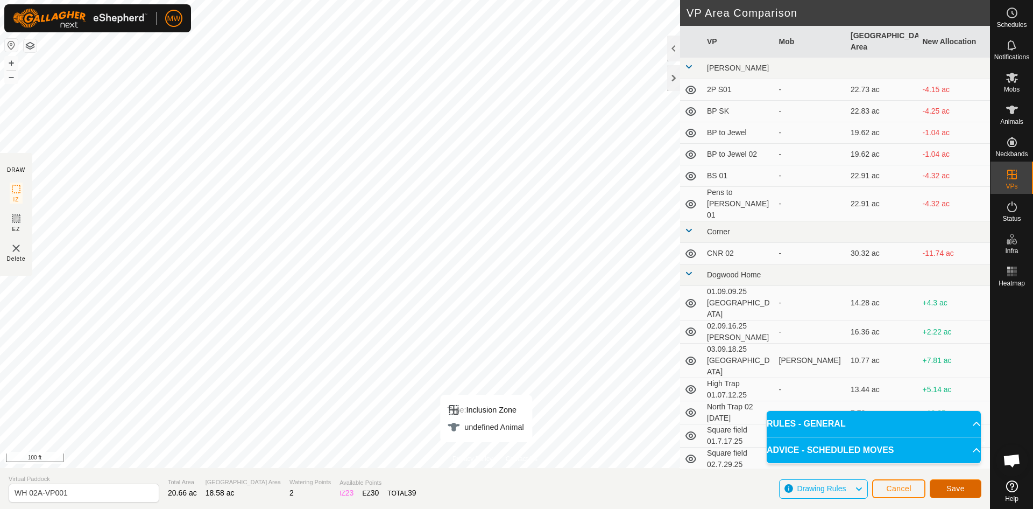
click at [963, 491] on span "Save" at bounding box center [956, 488] width 18 height 9
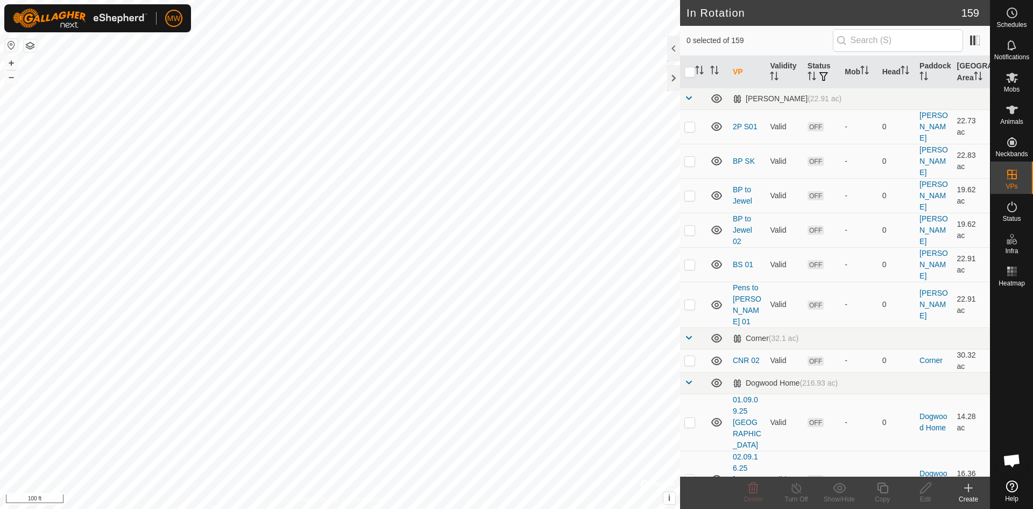
checkbox input "true"
click at [856, 43] on input "text" at bounding box center [898, 40] width 130 height 23
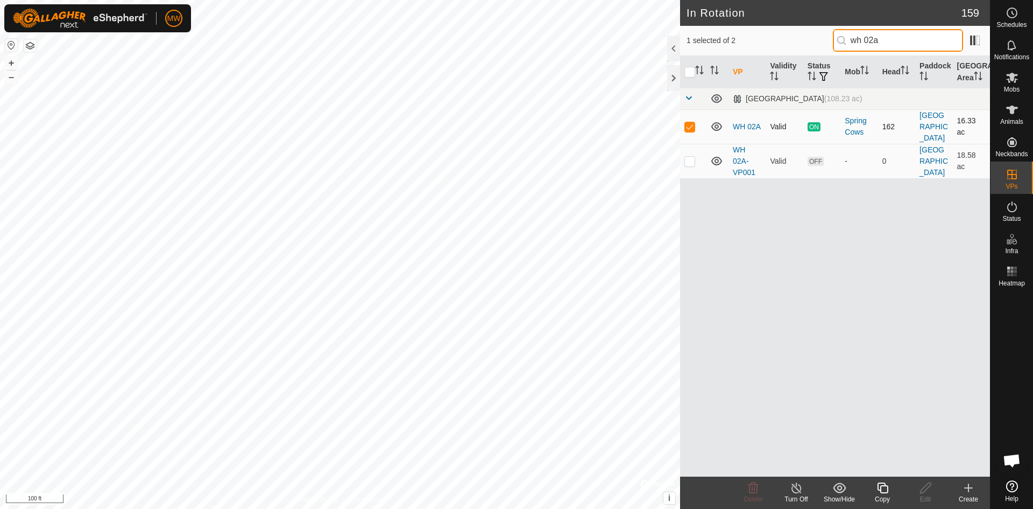
type input "wh 02a"
click at [693, 123] on p-checkbox at bounding box center [690, 126] width 11 height 9
checkbox input "false"
click at [692, 157] on p-checkbox at bounding box center [690, 161] width 11 height 9
checkbox input "true"
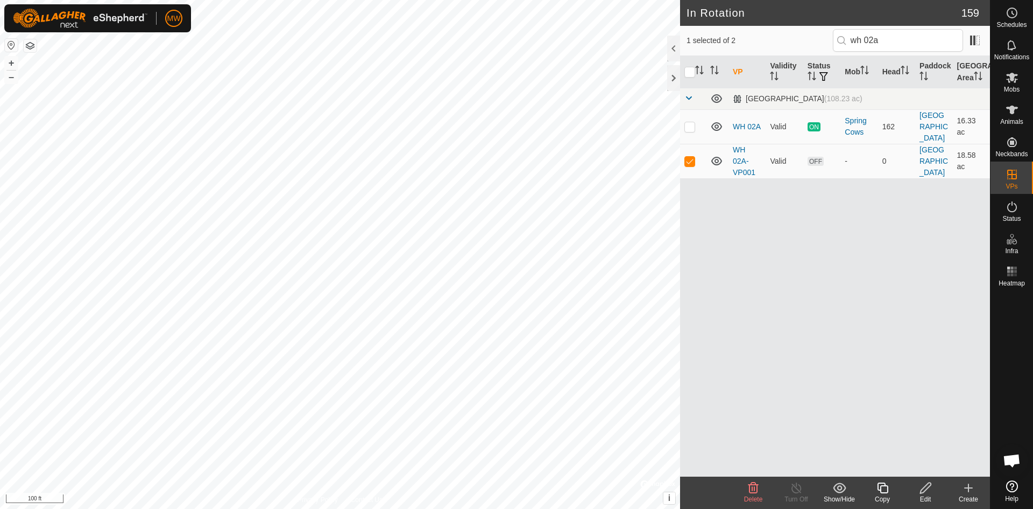
click at [884, 491] on icon at bounding box center [882, 487] width 13 height 13
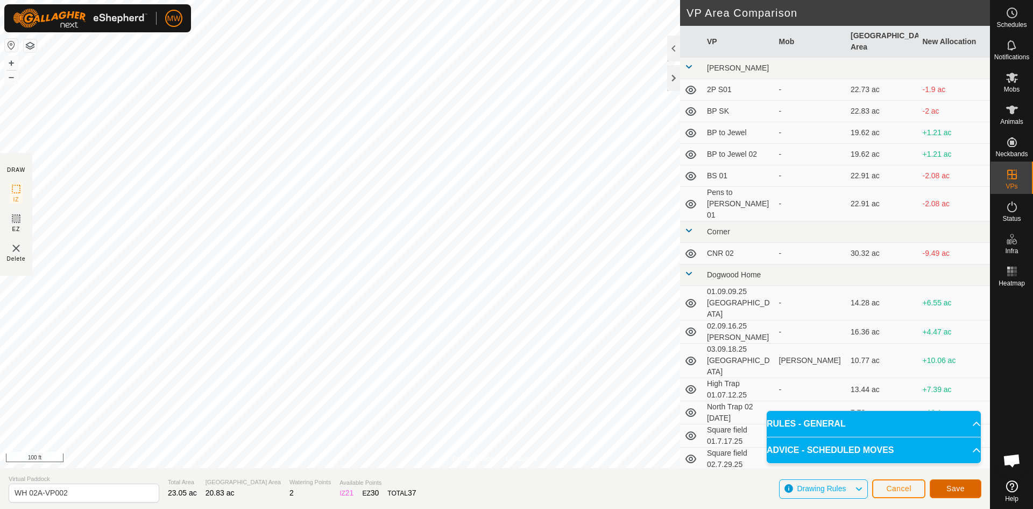
click at [963, 487] on span "Save" at bounding box center [956, 488] width 18 height 9
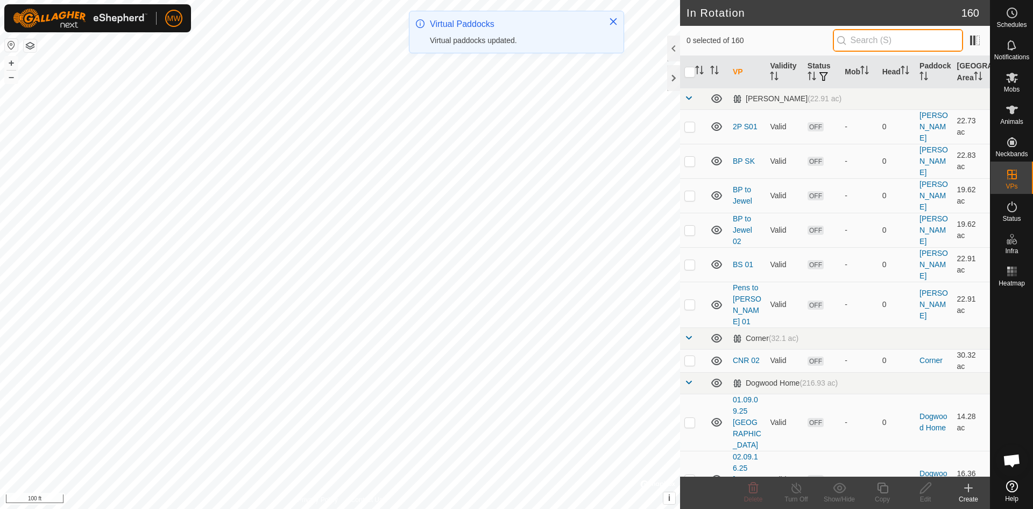
click at [865, 39] on input "text" at bounding box center [898, 40] width 130 height 23
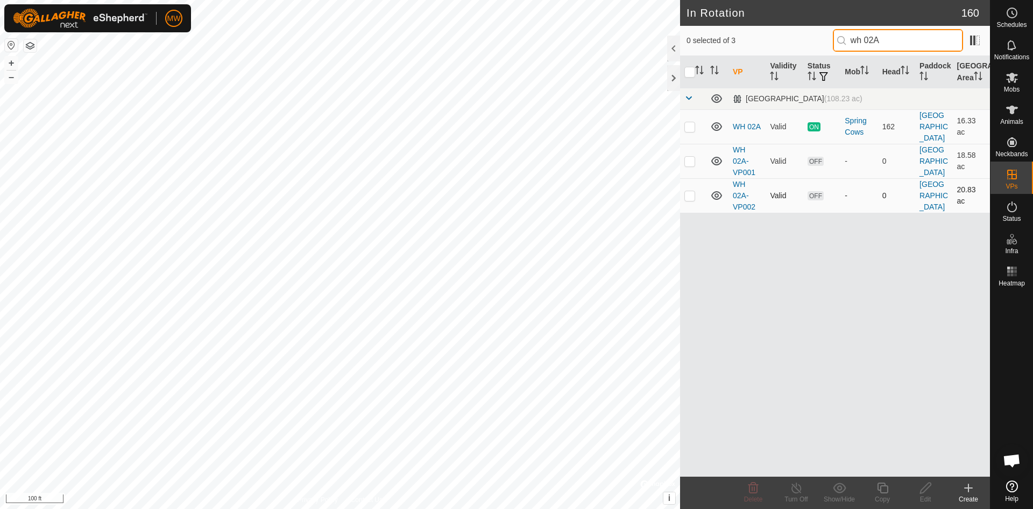
type input "wh 02A"
click at [693, 191] on p-checkbox at bounding box center [690, 195] width 11 height 9
checkbox input "true"
click at [885, 484] on icon at bounding box center [882, 487] width 13 height 13
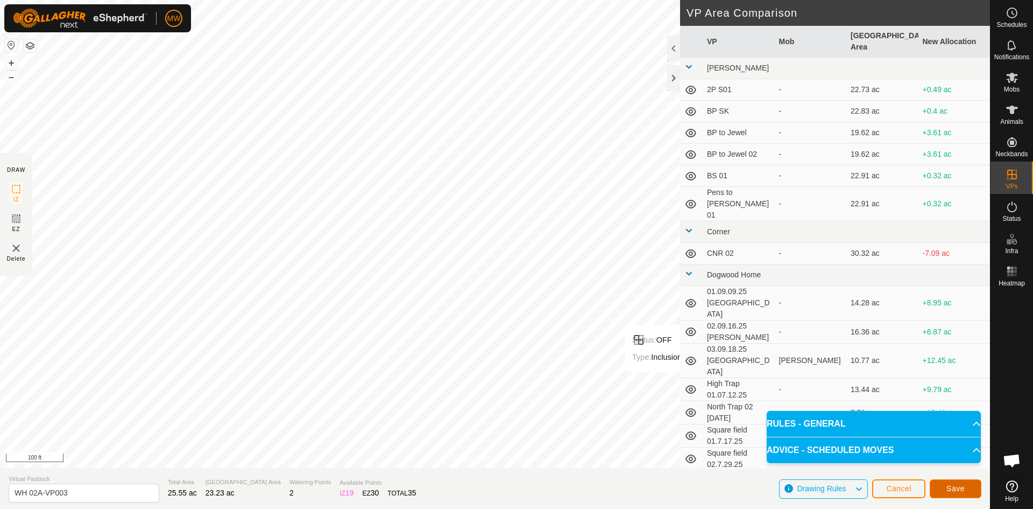
click at [957, 492] on button "Save" at bounding box center [956, 488] width 52 height 19
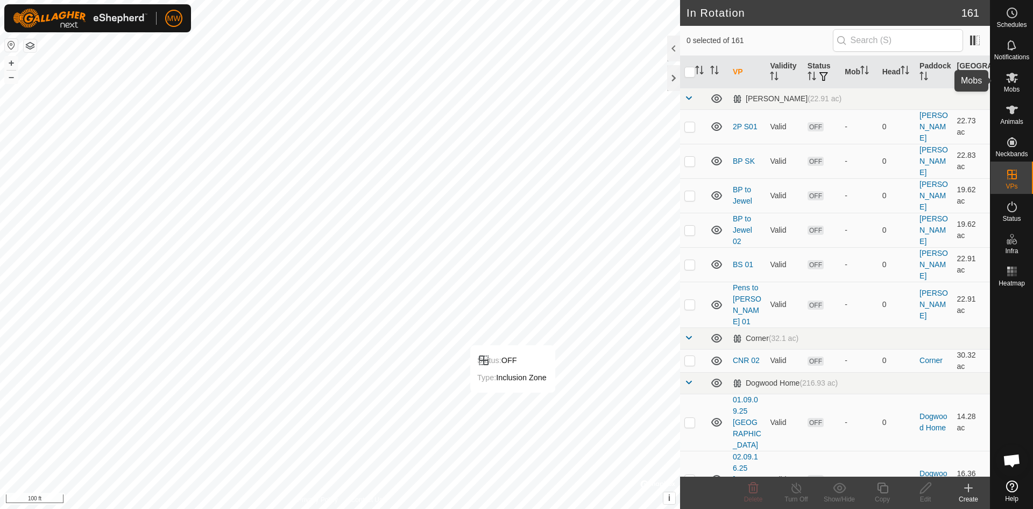
click at [1012, 80] on icon at bounding box center [1012, 78] width 12 height 10
